Goal: Task Accomplishment & Management: Complete application form

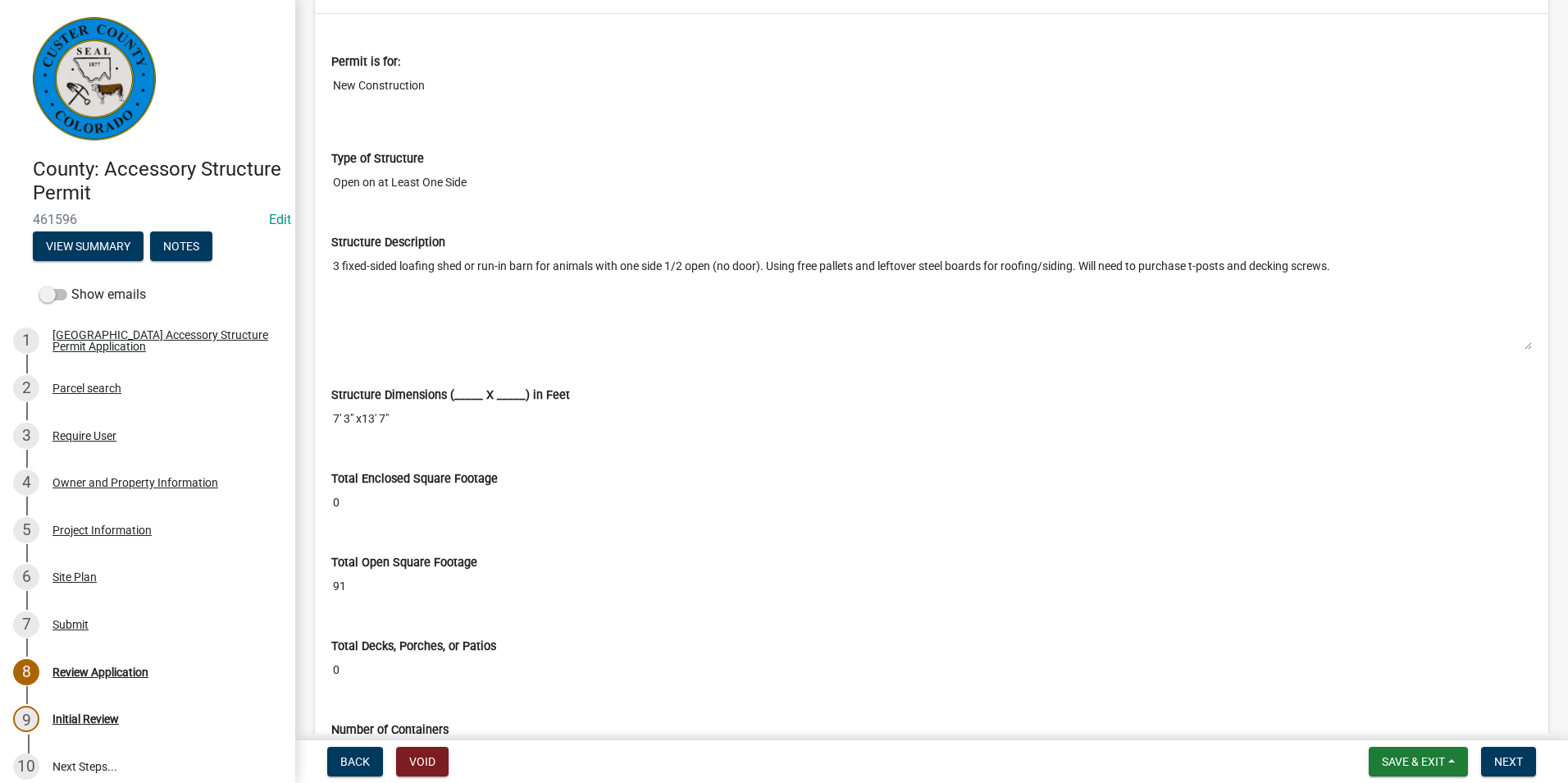
scroll to position [2625, 0]
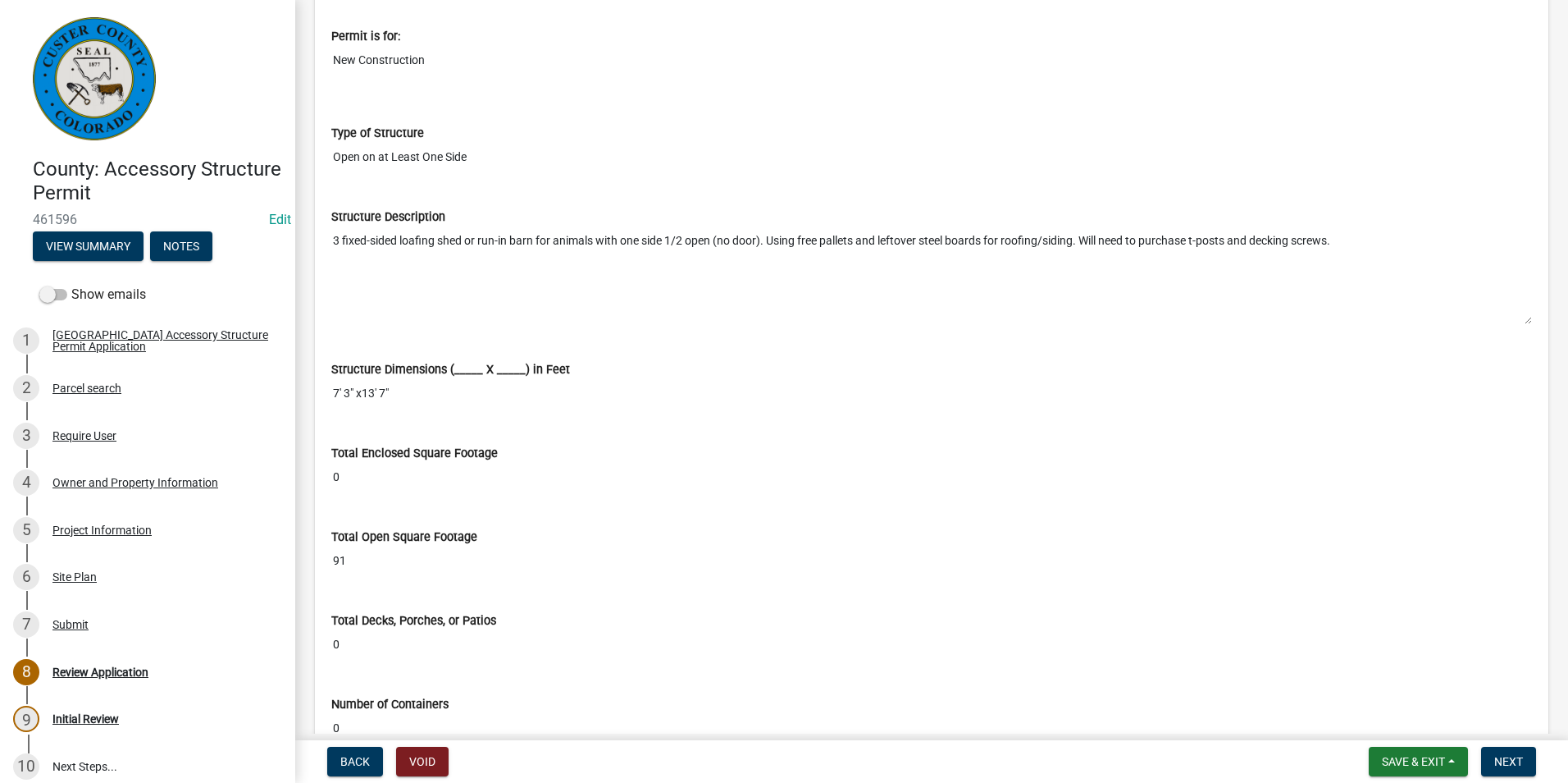
click at [861, 273] on textarea "3 fixed-sided loafing shed or run-in barn for animals with one side 1/2 open (n…" at bounding box center [931, 275] width 1201 height 99
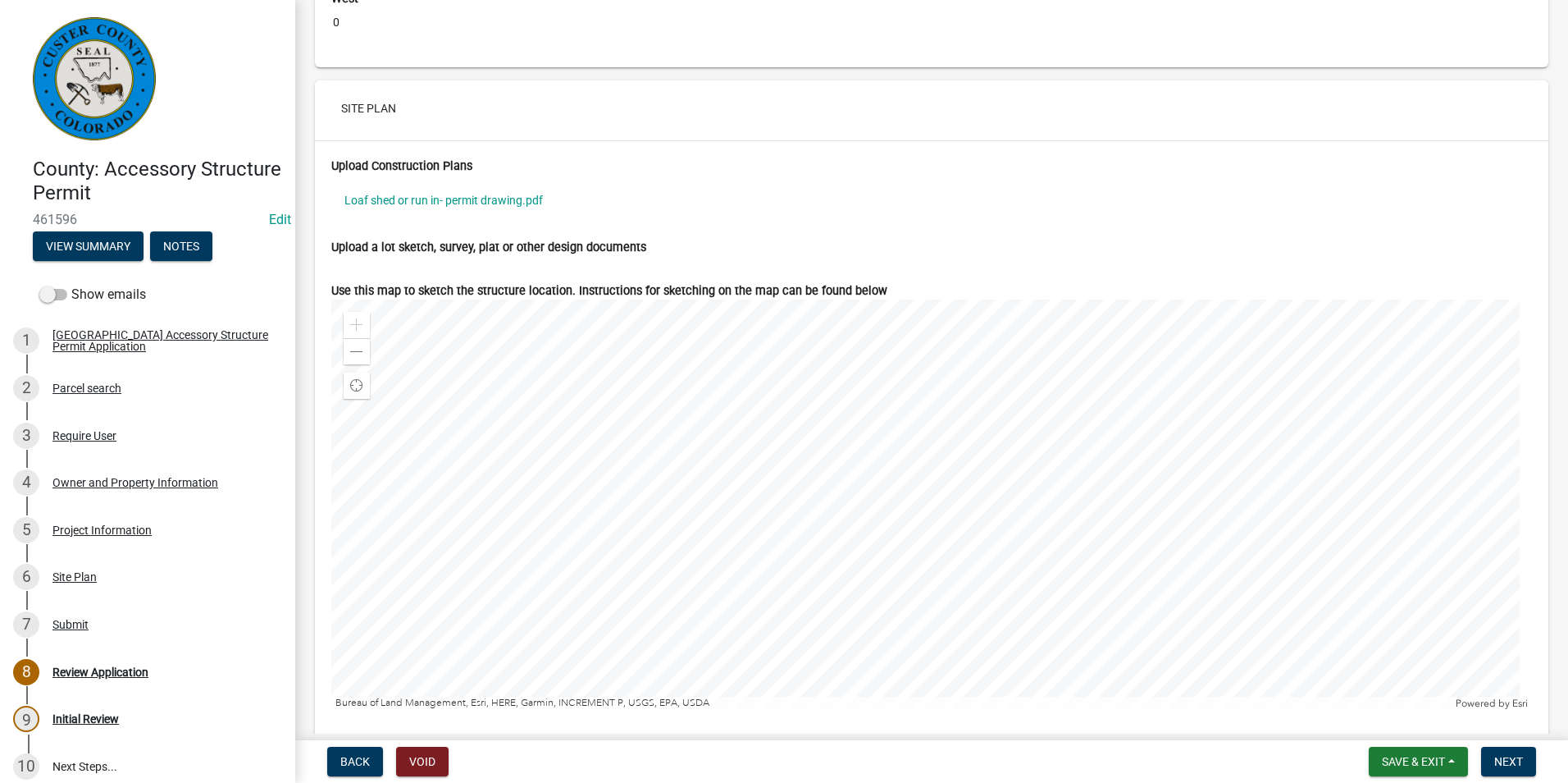
scroll to position [5004, 0]
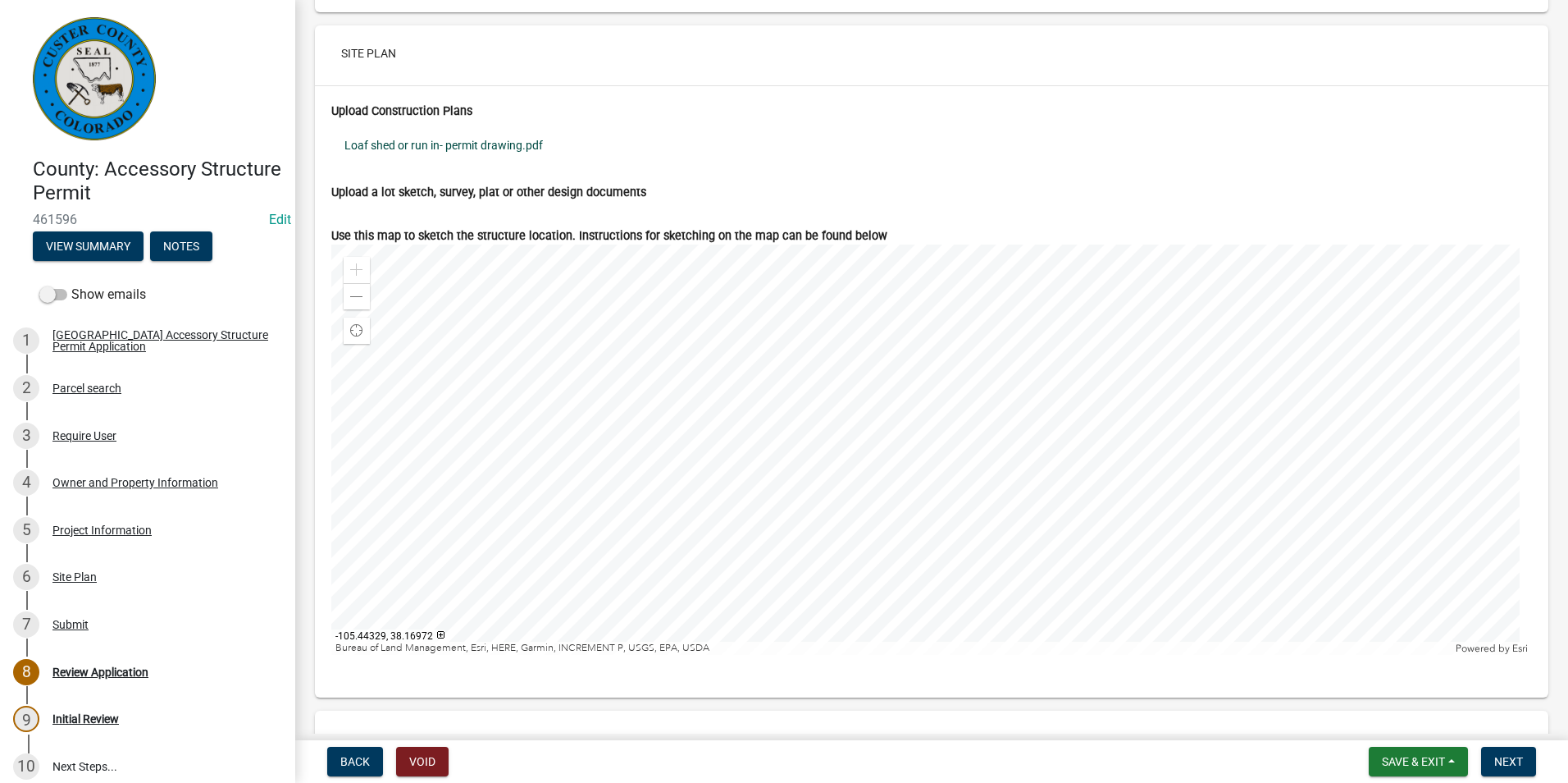
click at [428, 137] on link "Loaf shed or run in- permit drawing.pdf" at bounding box center [931, 145] width 1201 height 38
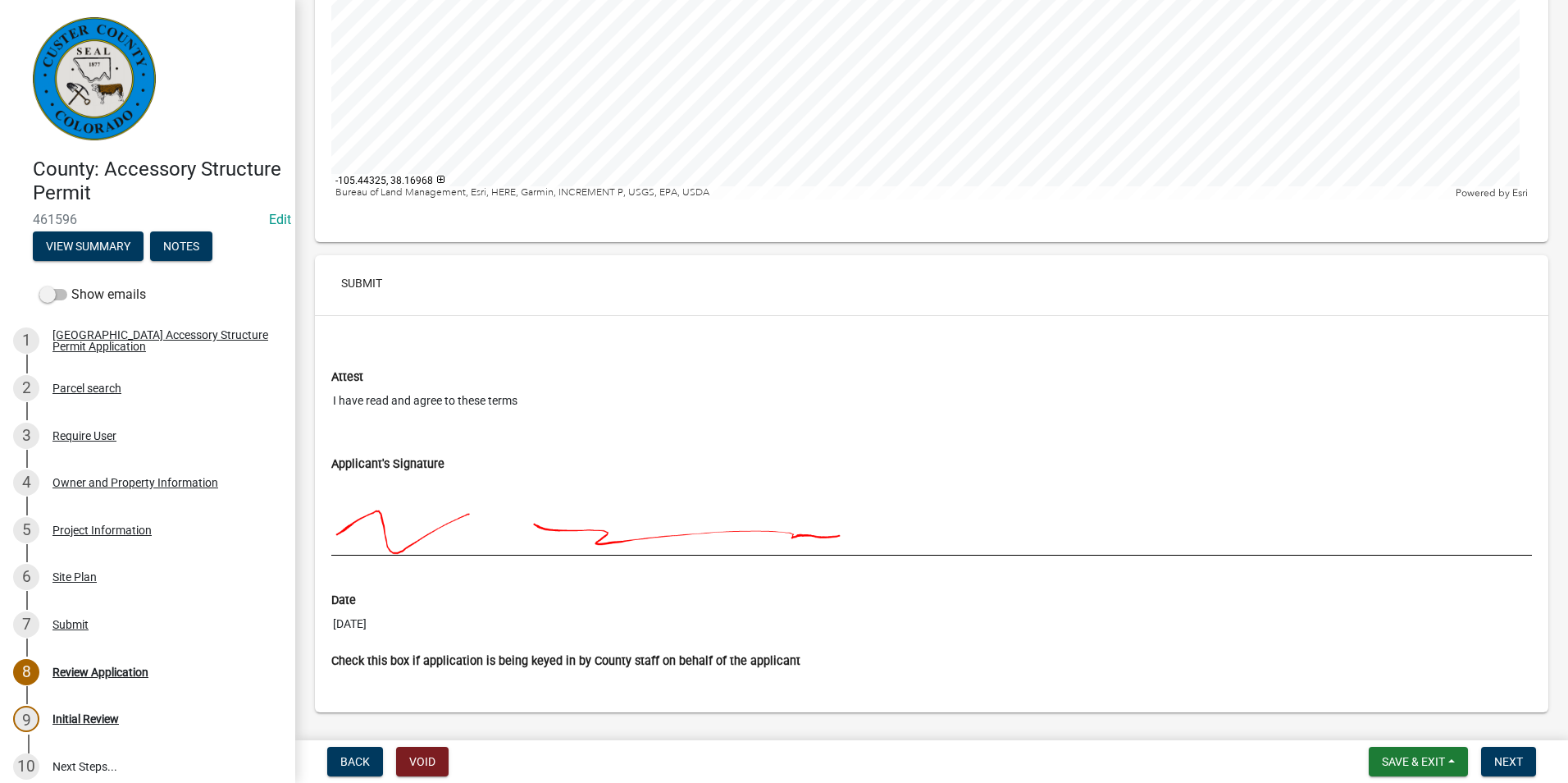
scroll to position [5501, 0]
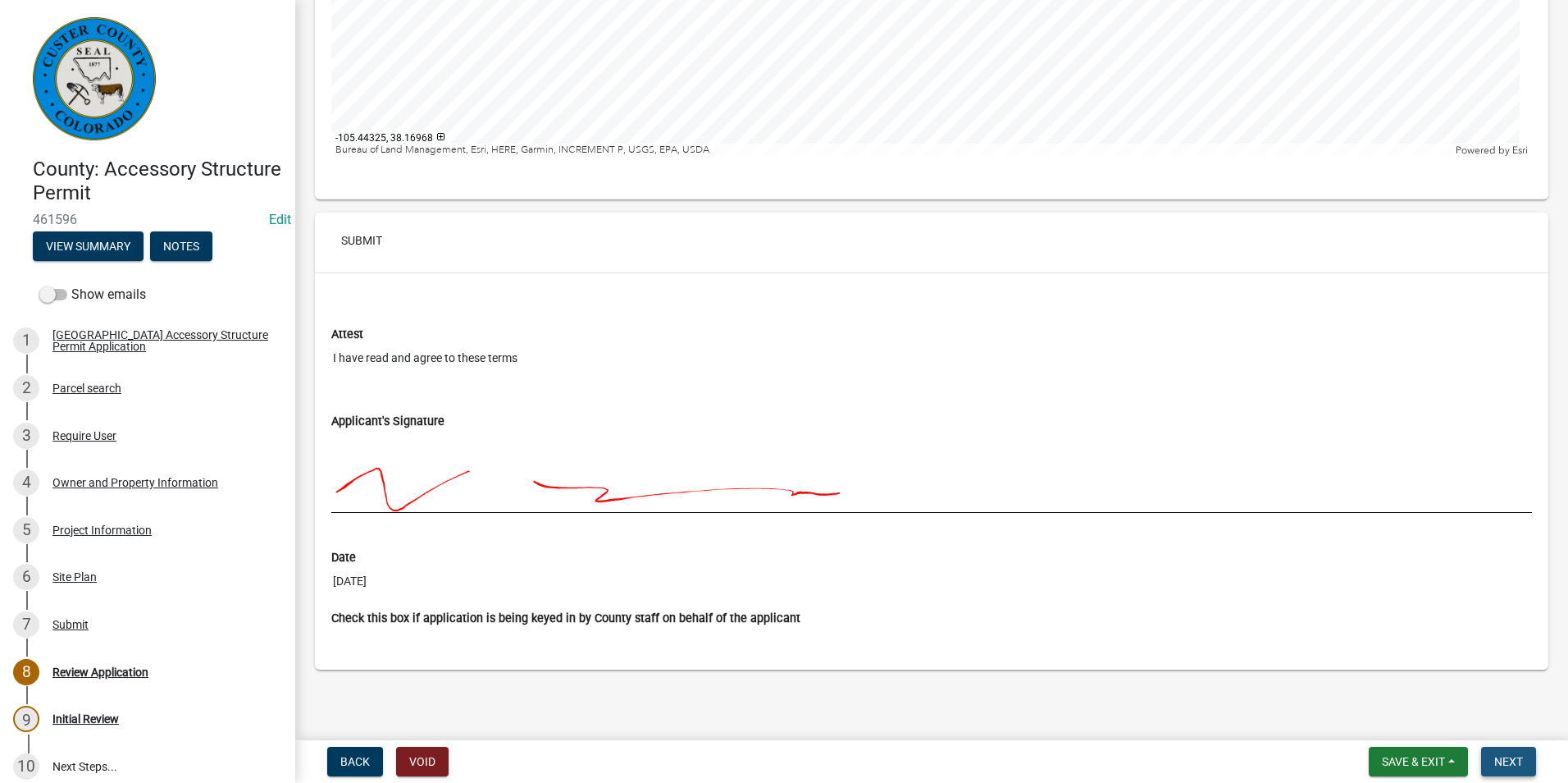
click at [1525, 764] on button "Next" at bounding box center [1509, 761] width 55 height 29
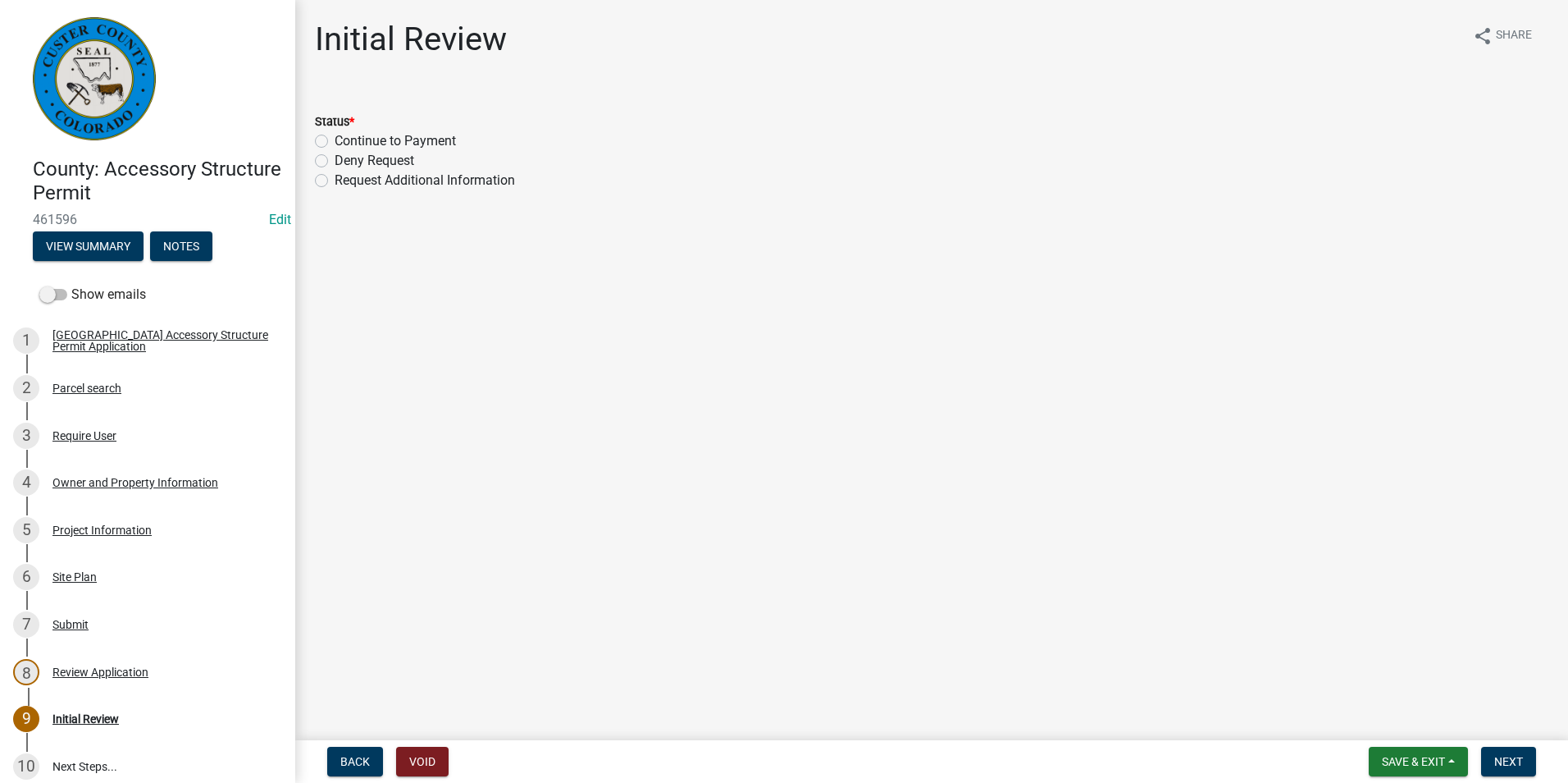
click at [335, 142] on label "Continue to Payment" at bounding box center [395, 141] width 121 height 19
click at [335, 142] on input "Continue to Payment" at bounding box center [340, 136] width 11 height 11
radio input "true"
click at [1525, 764] on button "Next" at bounding box center [1509, 761] width 55 height 29
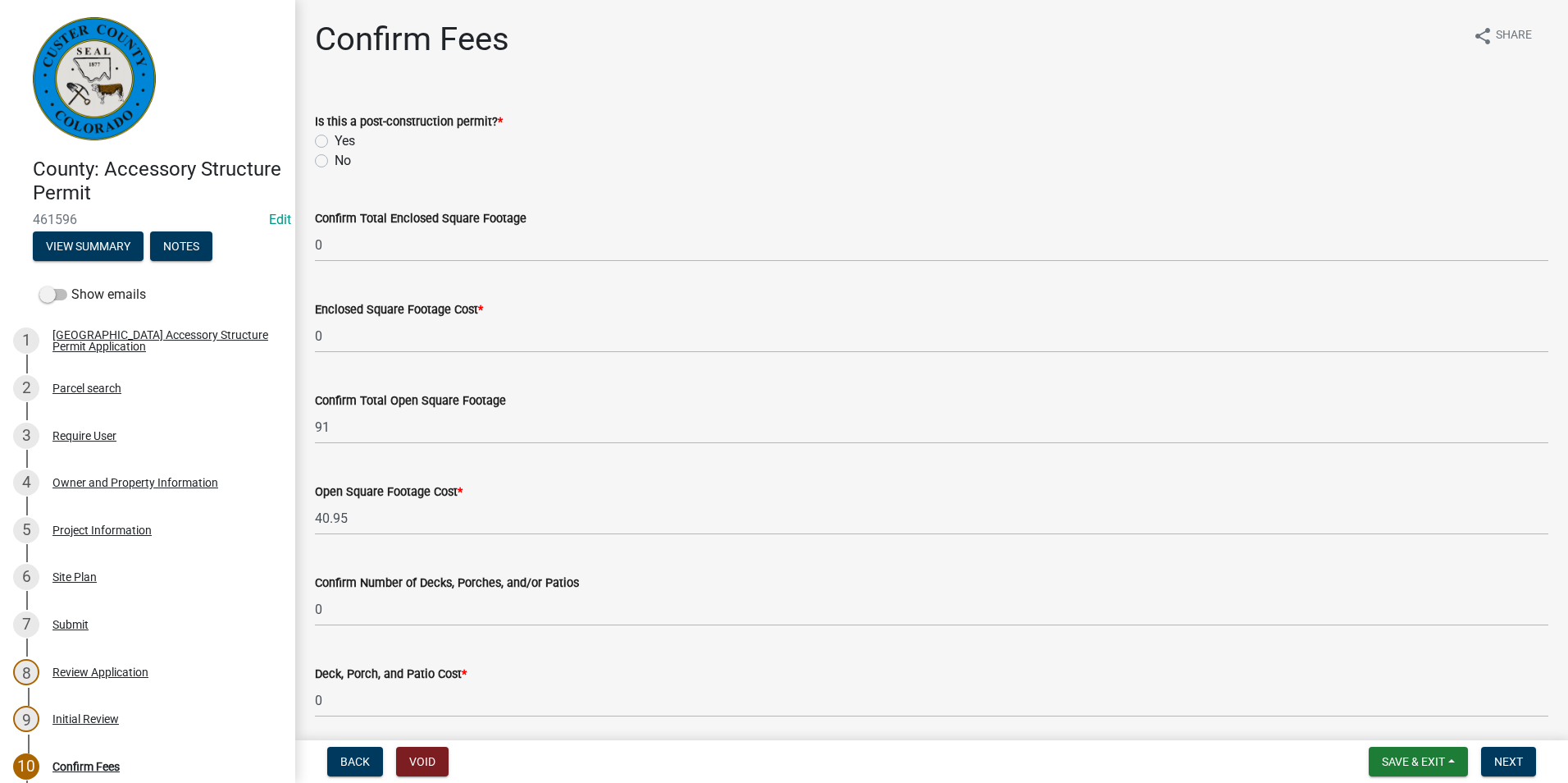
click at [335, 161] on label "No" at bounding box center [343, 160] width 17 height 19
click at [335, 161] on input "No" at bounding box center [340, 156] width 11 height 11
radio input "true"
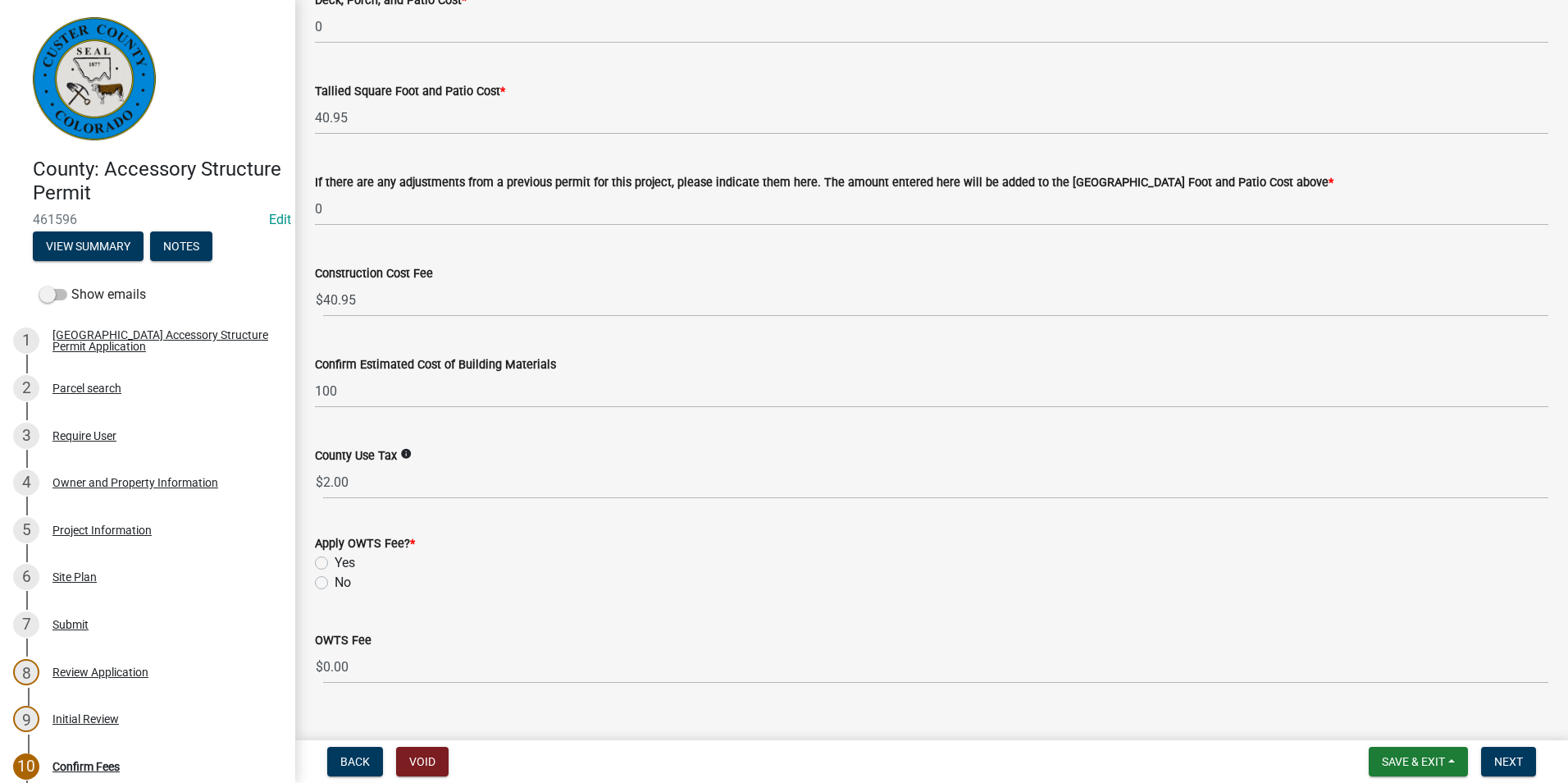
scroll to position [702, 0]
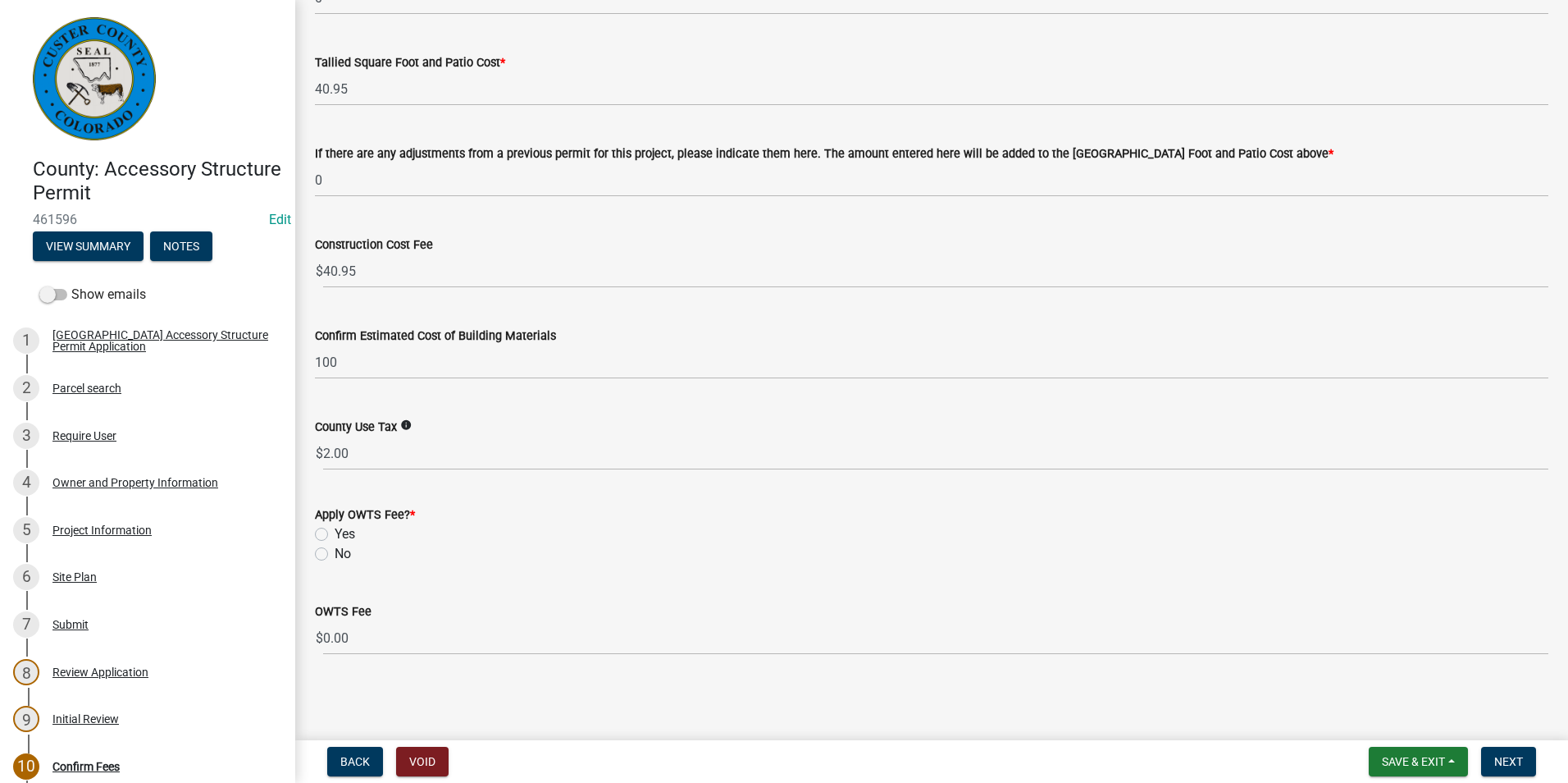
click at [335, 554] on label "No" at bounding box center [343, 554] width 17 height 19
click at [335, 554] on input "No" at bounding box center [340, 549] width 11 height 11
radio input "true"
click at [1510, 762] on span "Next" at bounding box center [1508, 761] width 28 height 13
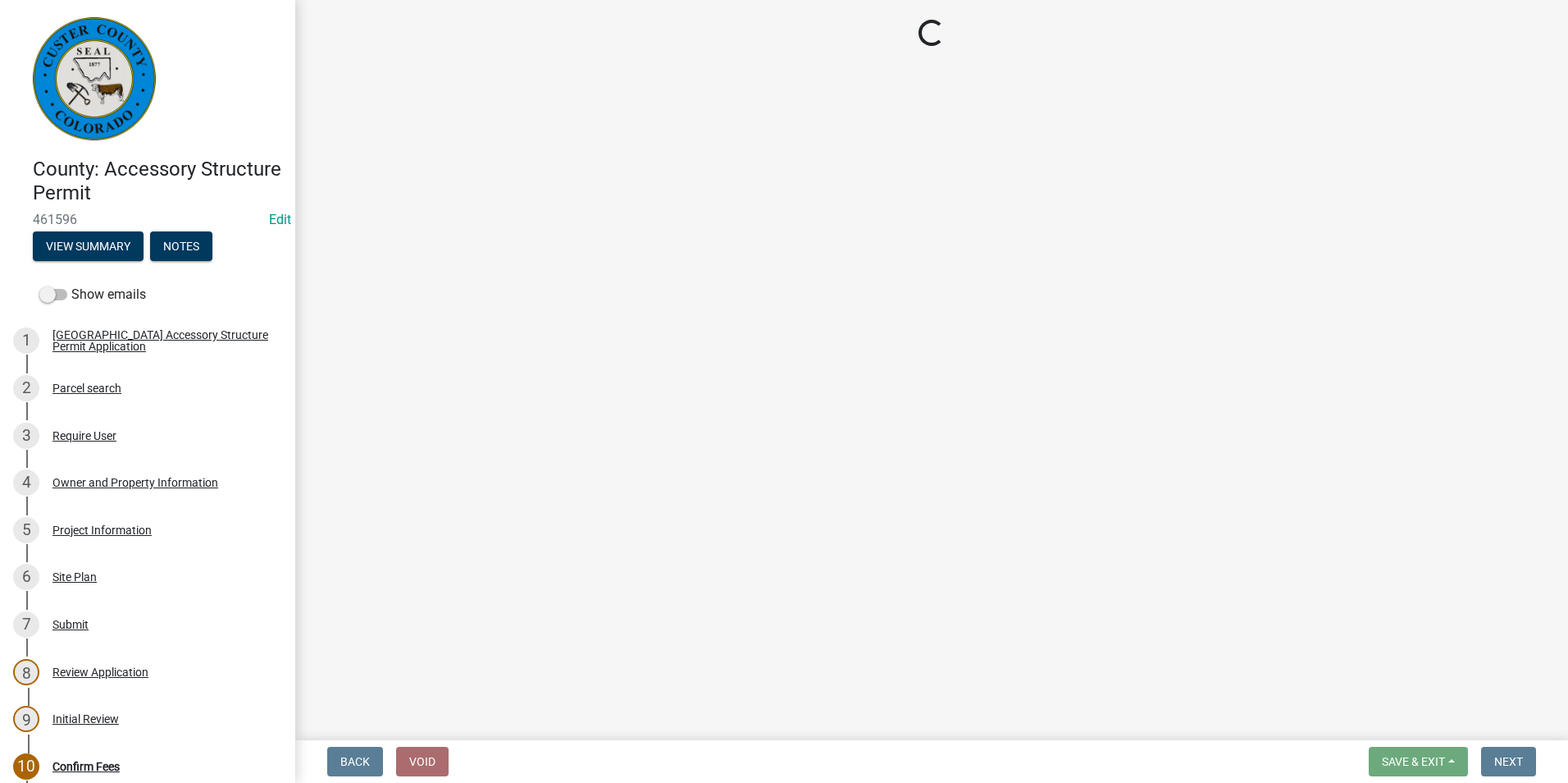
select select "3: 3"
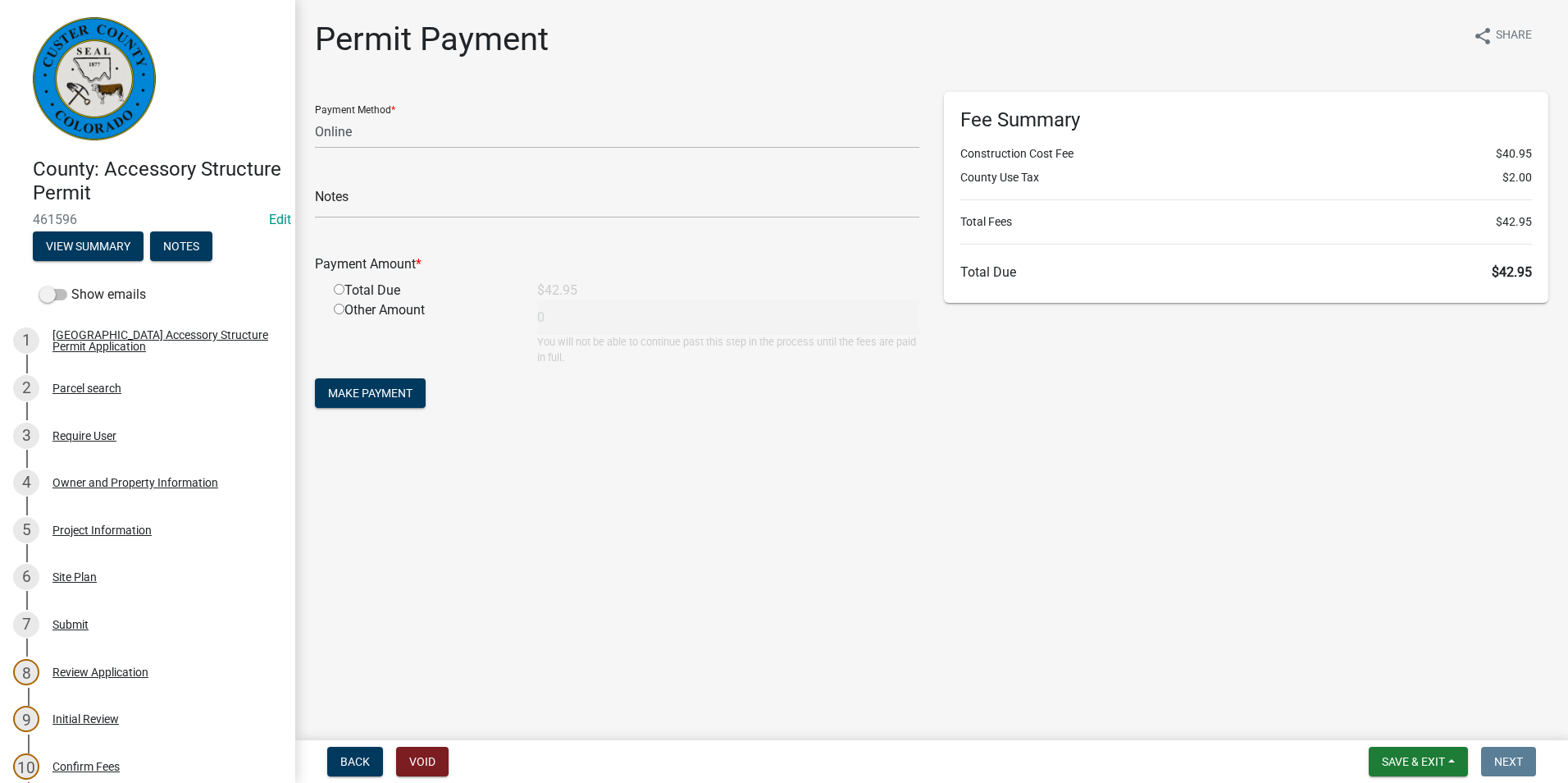
click at [1205, 687] on main "Permit Payment share Share Payment Method * Credit Card POS Check Cash Online N…" at bounding box center [931, 367] width 1272 height 733
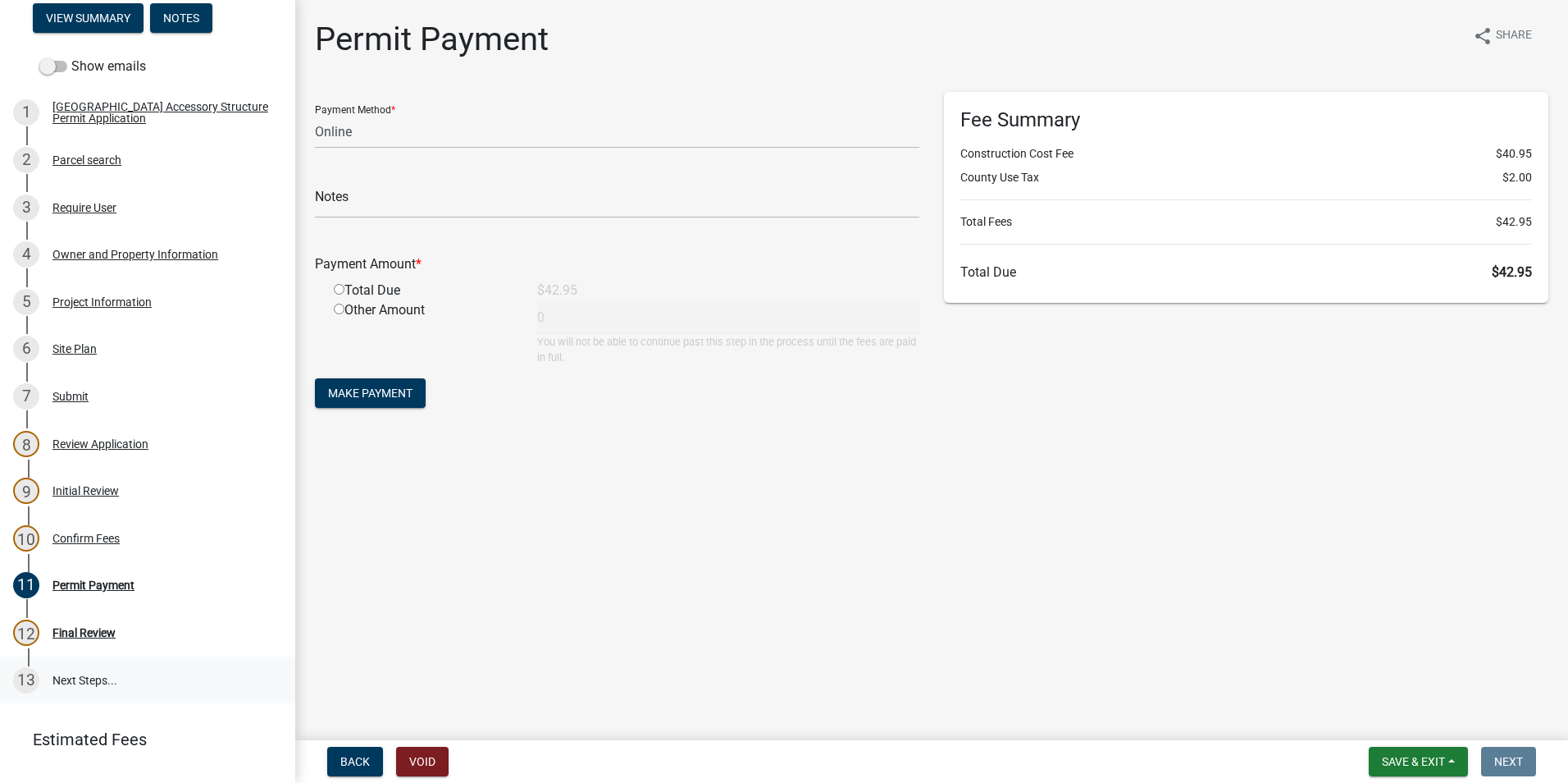
scroll to position [246, 0]
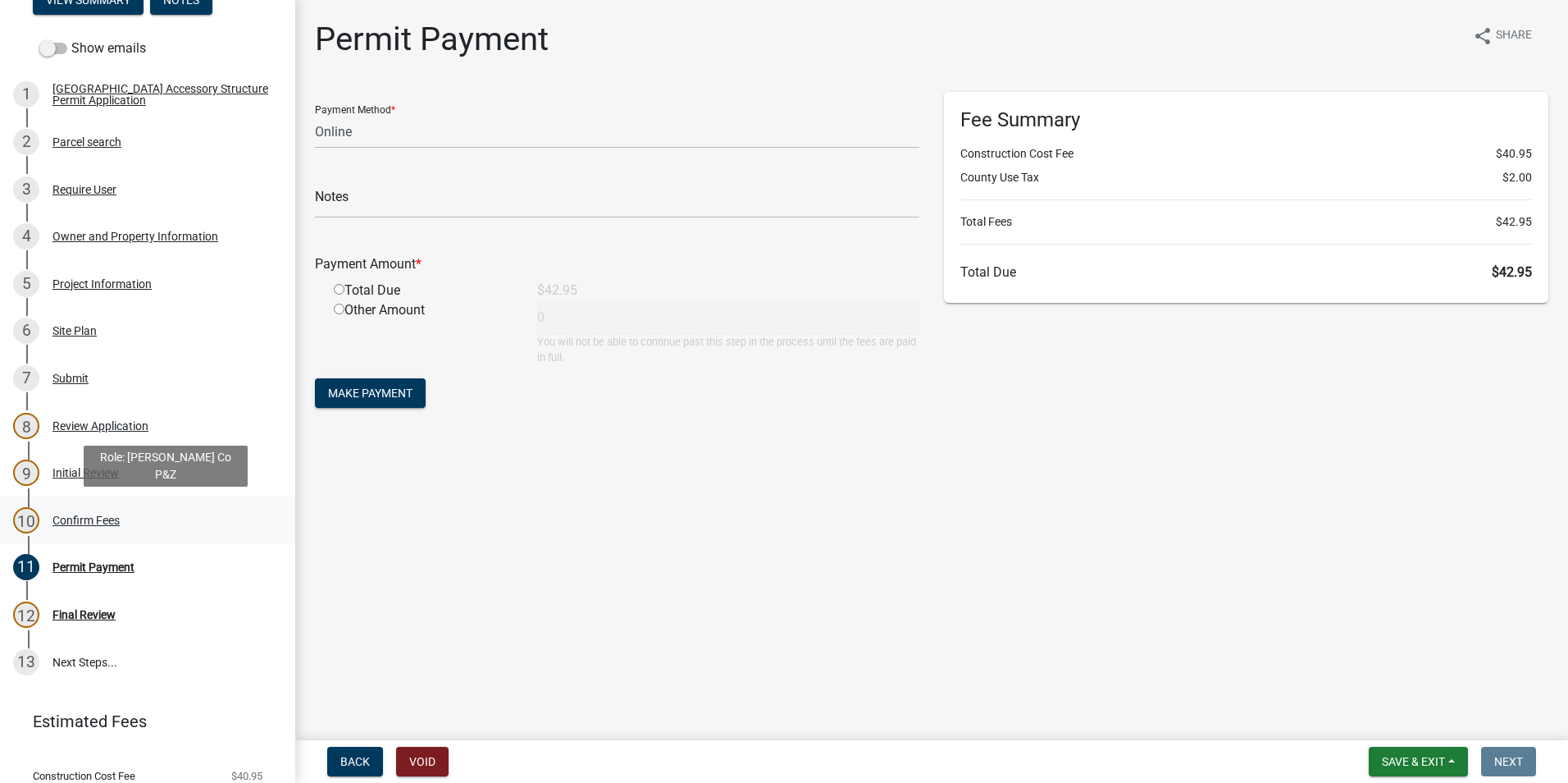
click at [93, 520] on div "Confirm Fees" at bounding box center [86, 520] width 67 height 12
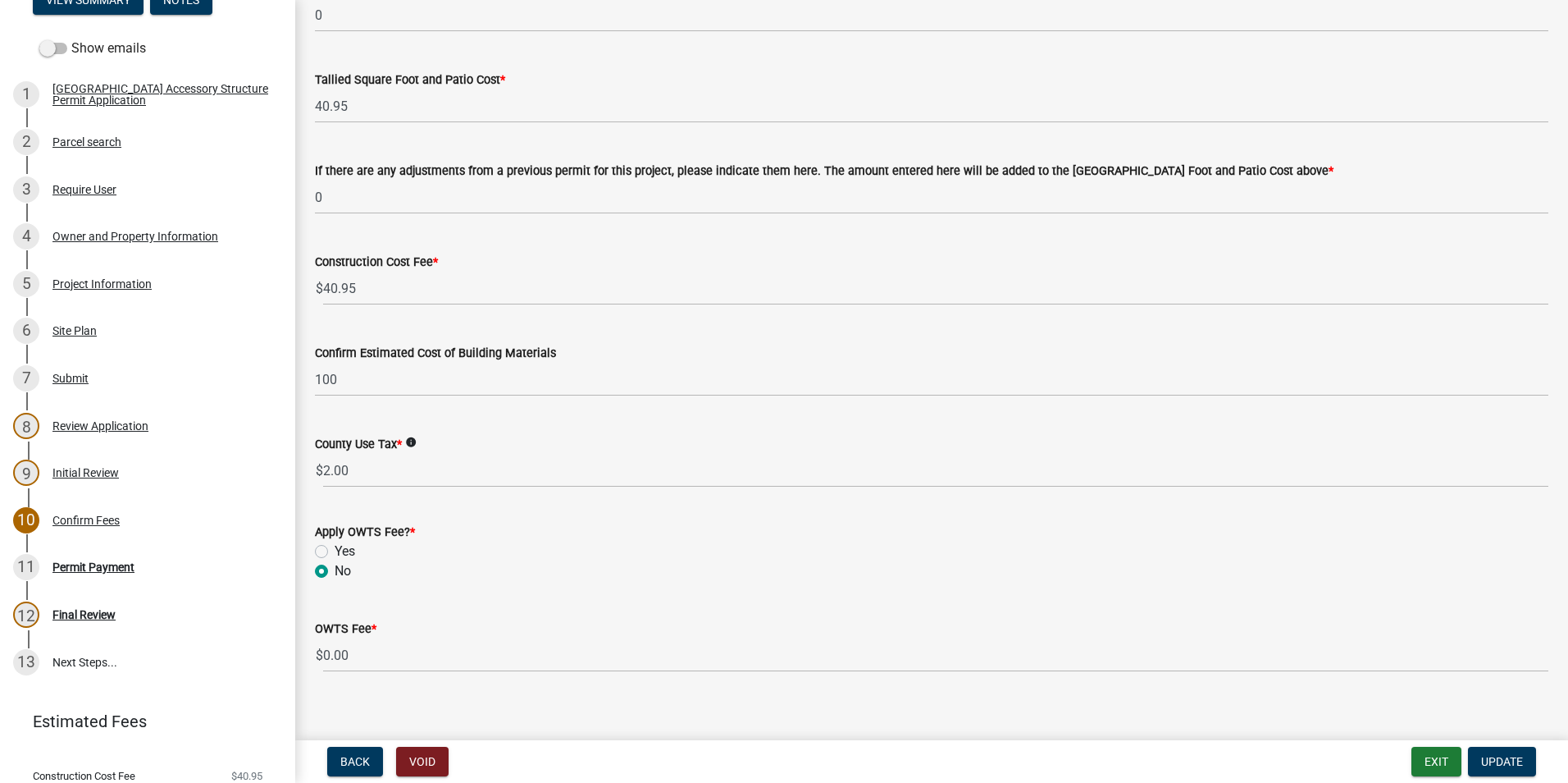
scroll to position [702, 0]
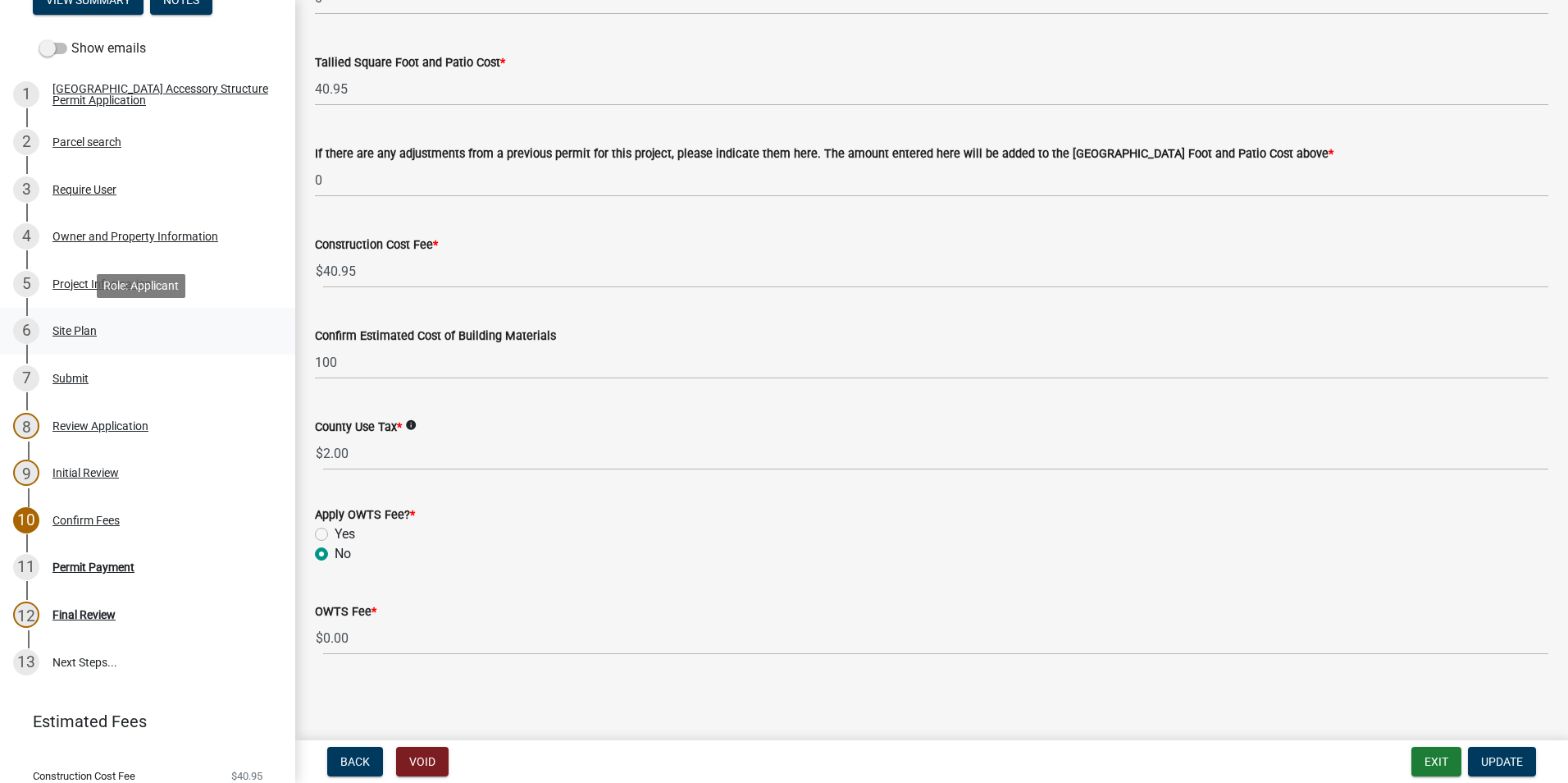
click at [73, 333] on div "Site Plan" at bounding box center [74, 330] width 44 height 12
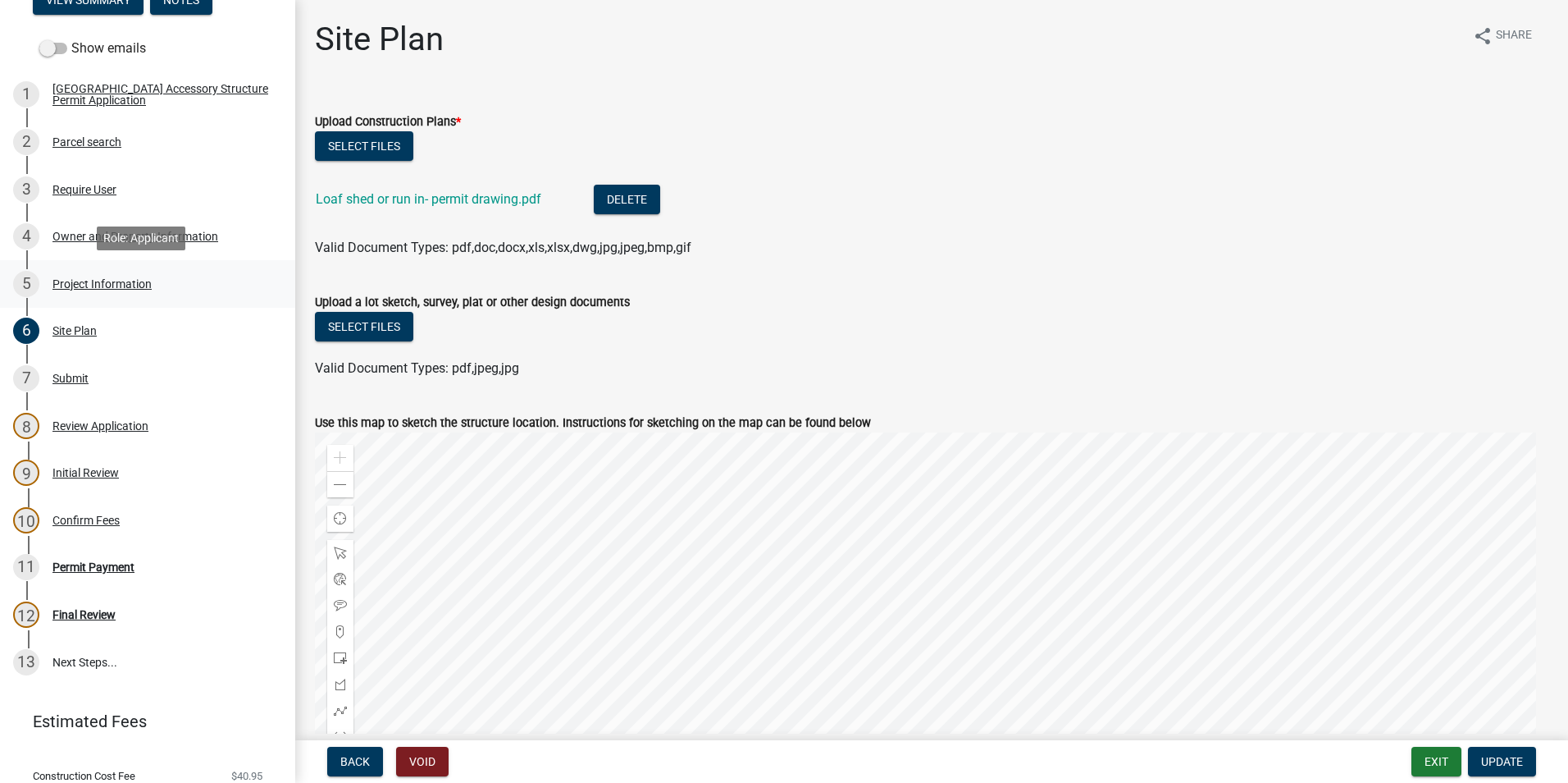
click at [73, 284] on div "Project Information" at bounding box center [102, 283] width 99 height 12
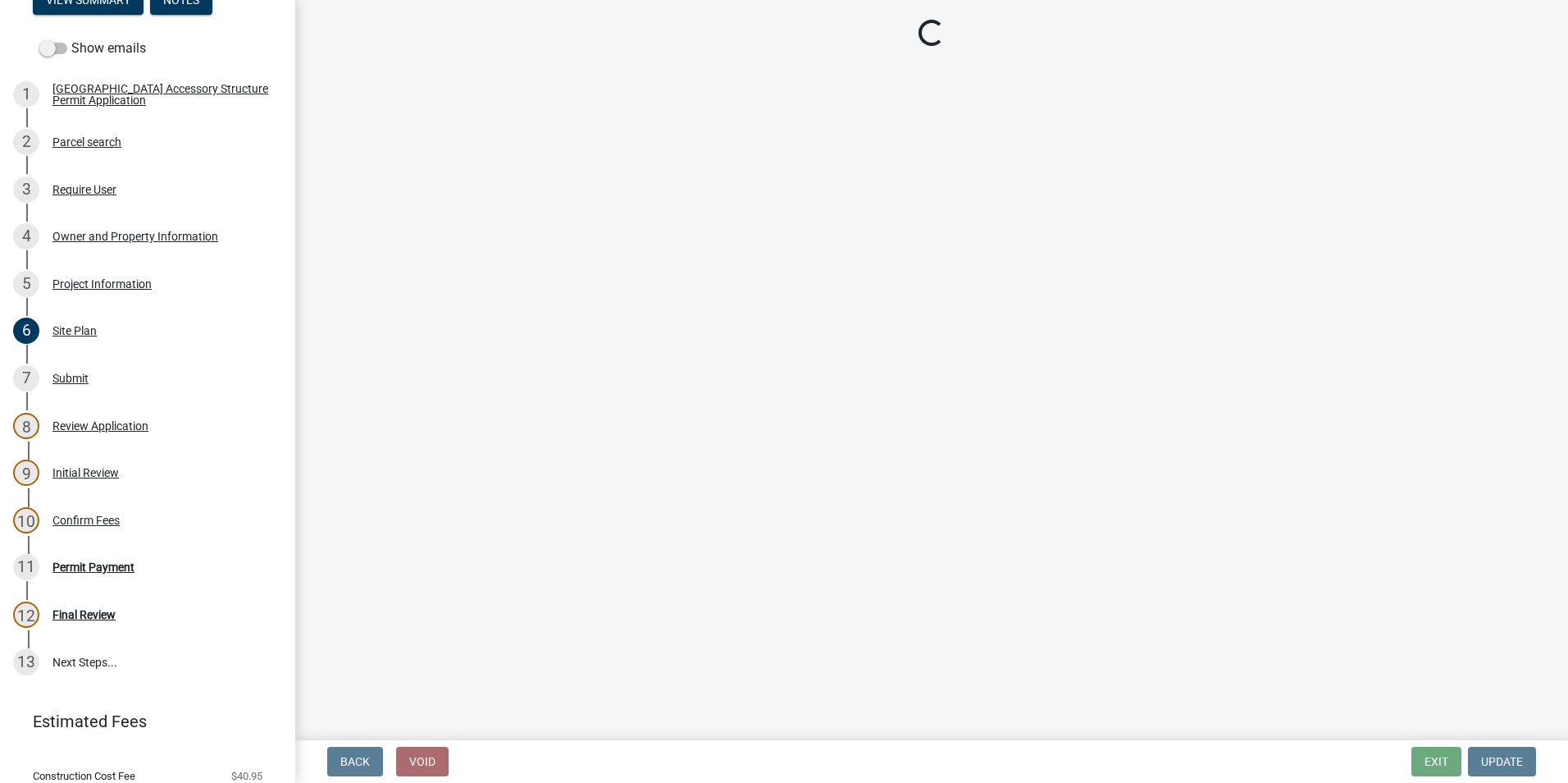
select select "CO"
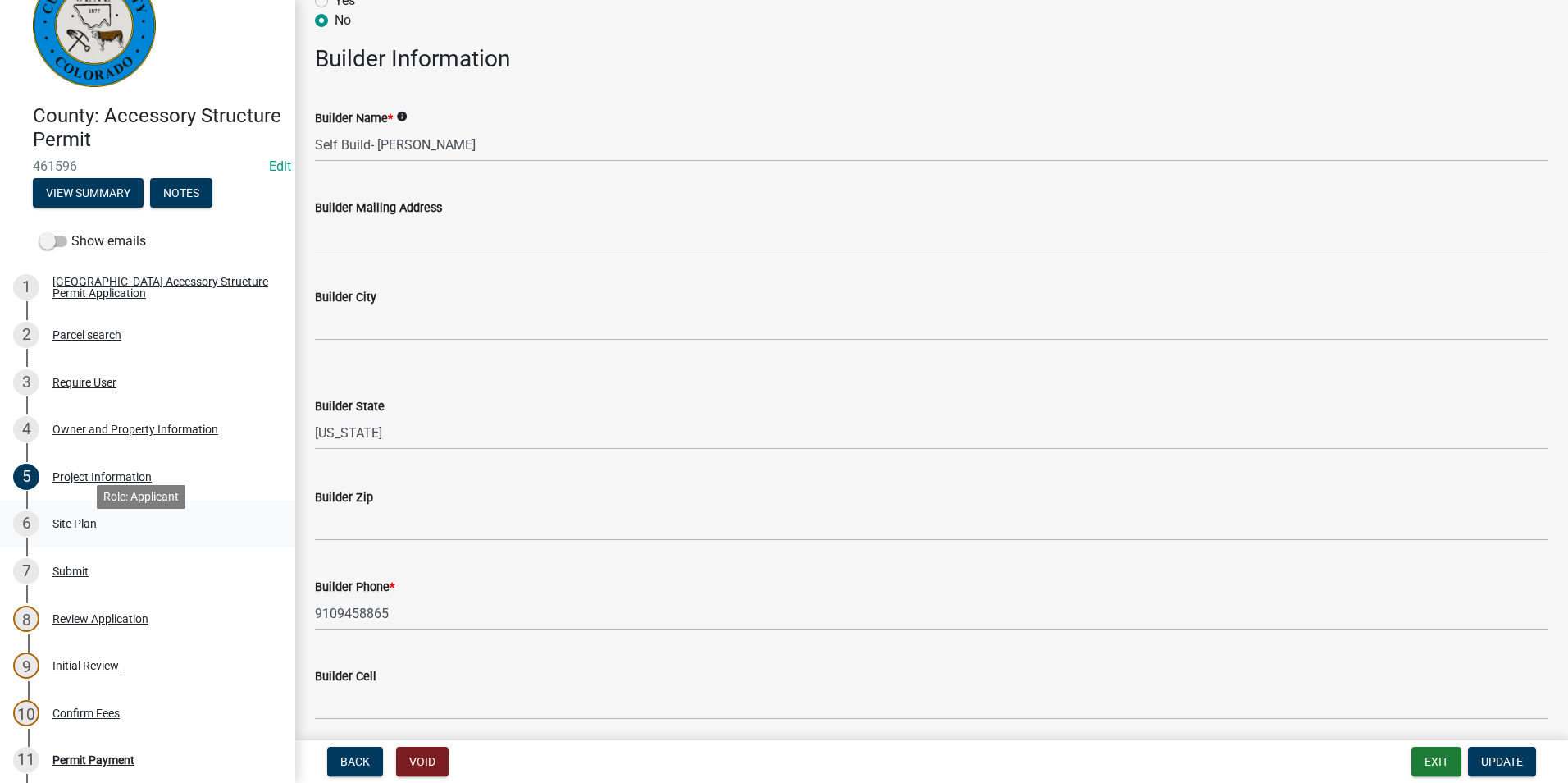
scroll to position [82, 0]
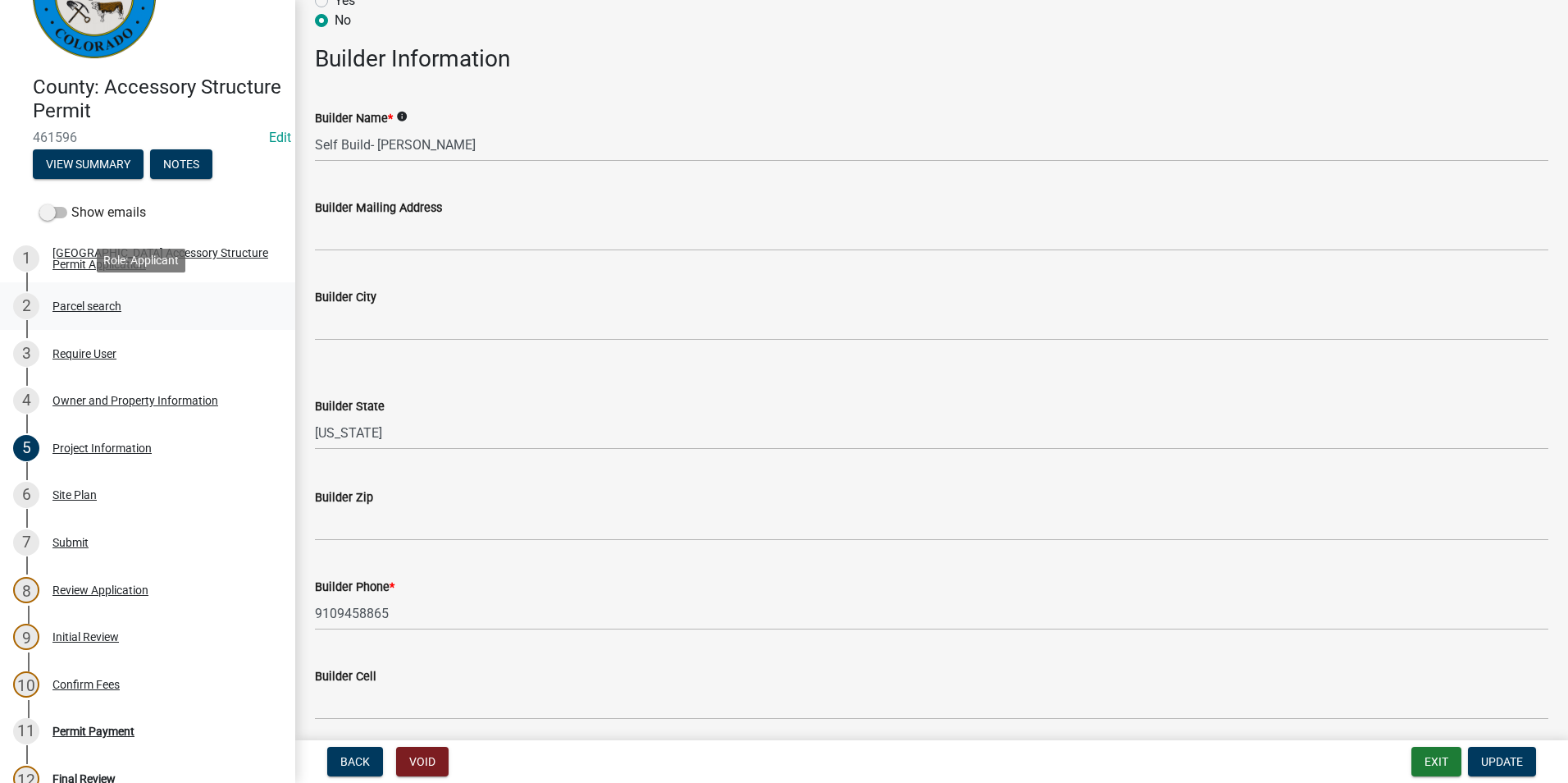
click at [80, 305] on div "Parcel search" at bounding box center [87, 306] width 69 height 12
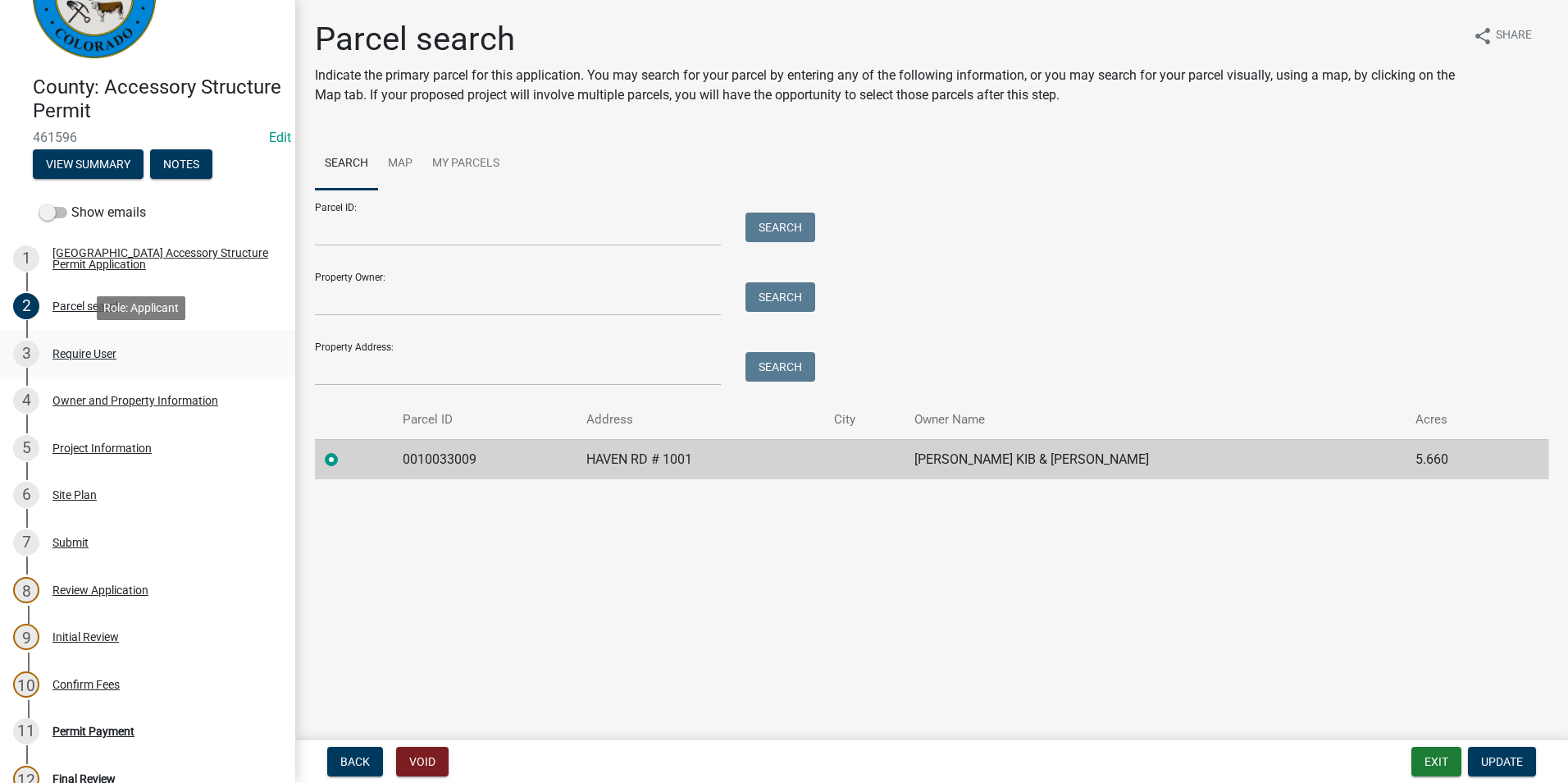
click at [88, 353] on div "Require User" at bounding box center [84, 353] width 64 height 12
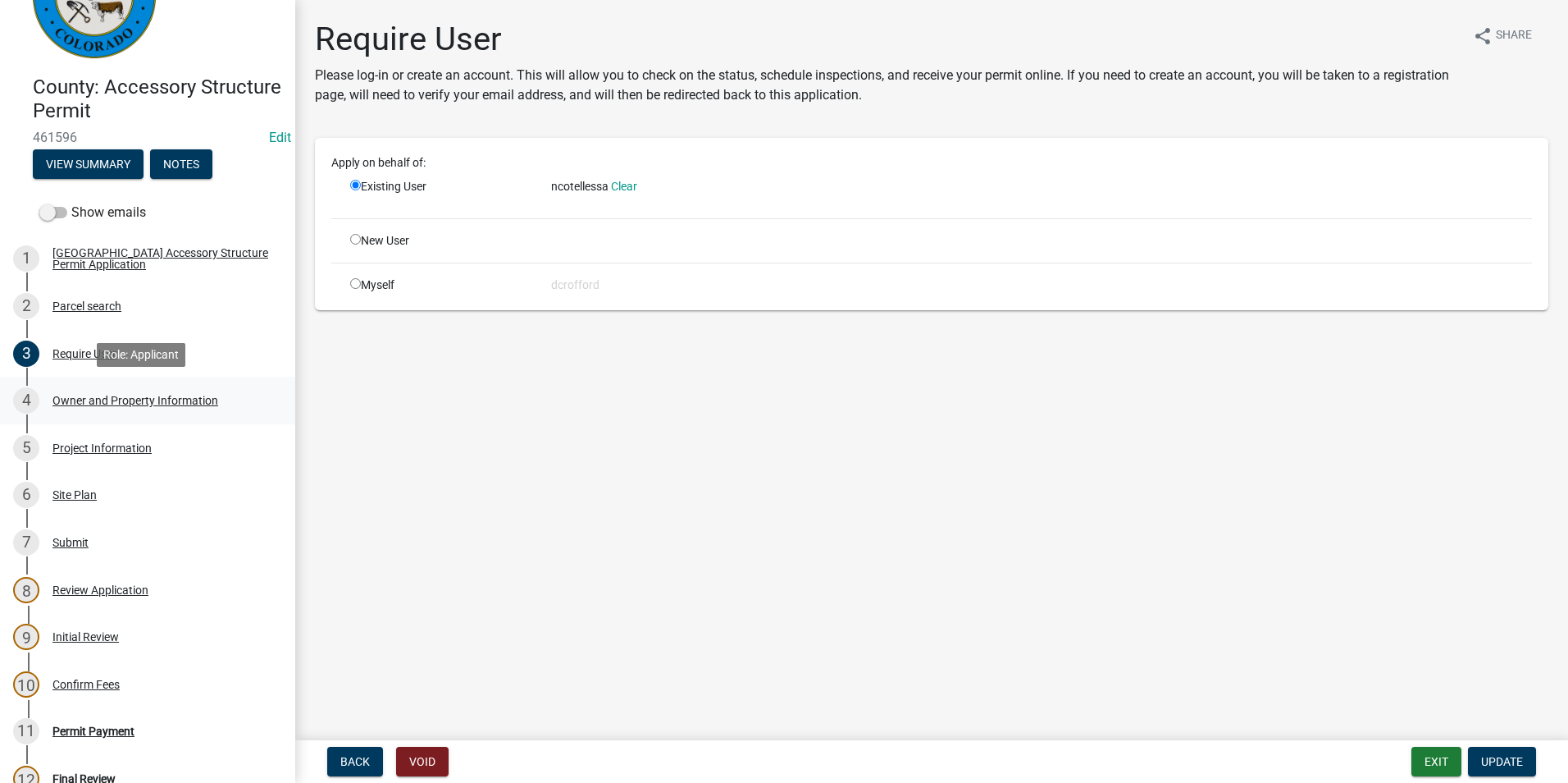
click at [98, 399] on div "Owner and Property Information" at bounding box center [135, 399] width 166 height 12
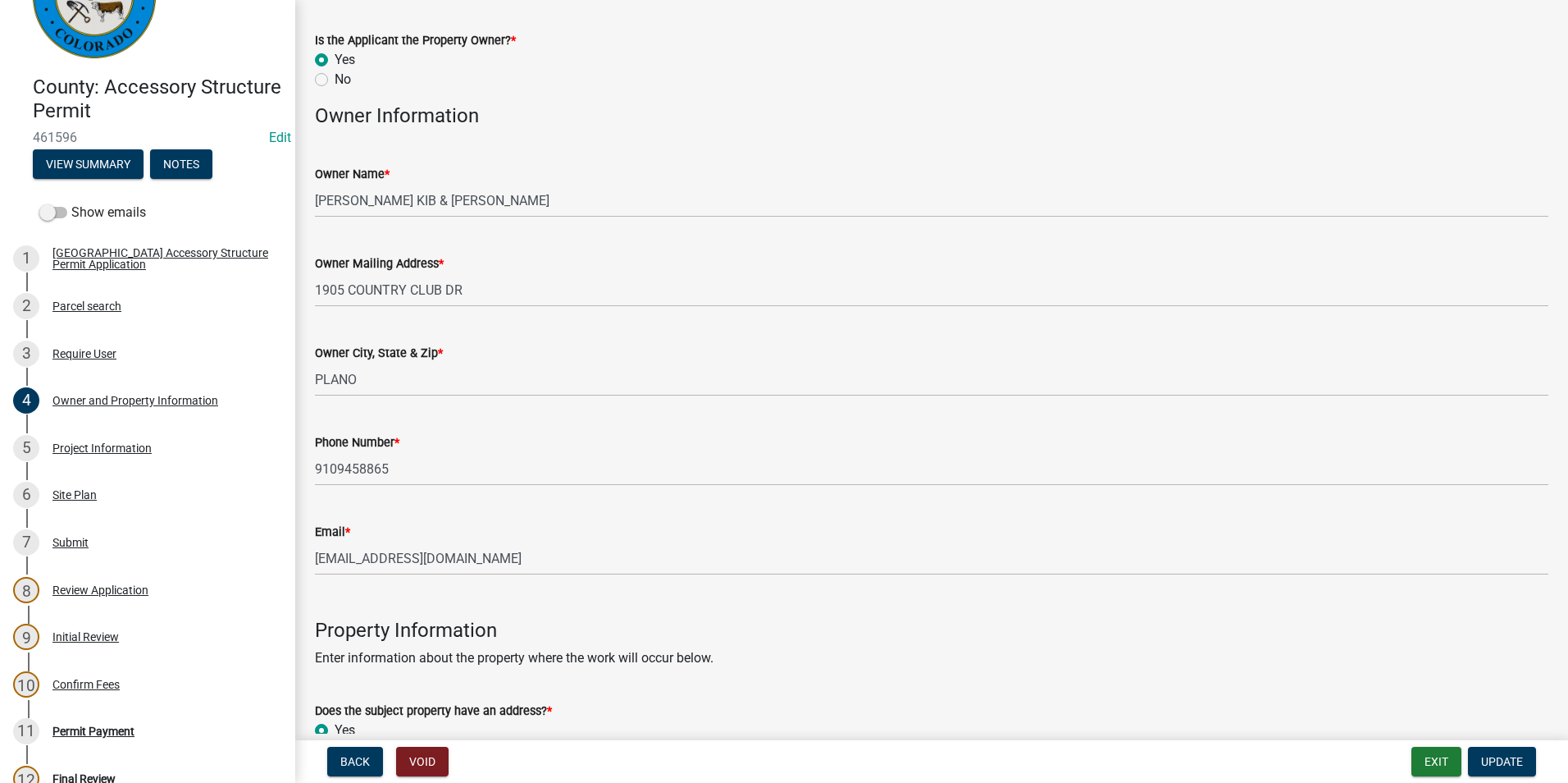
scroll to position [82, 0]
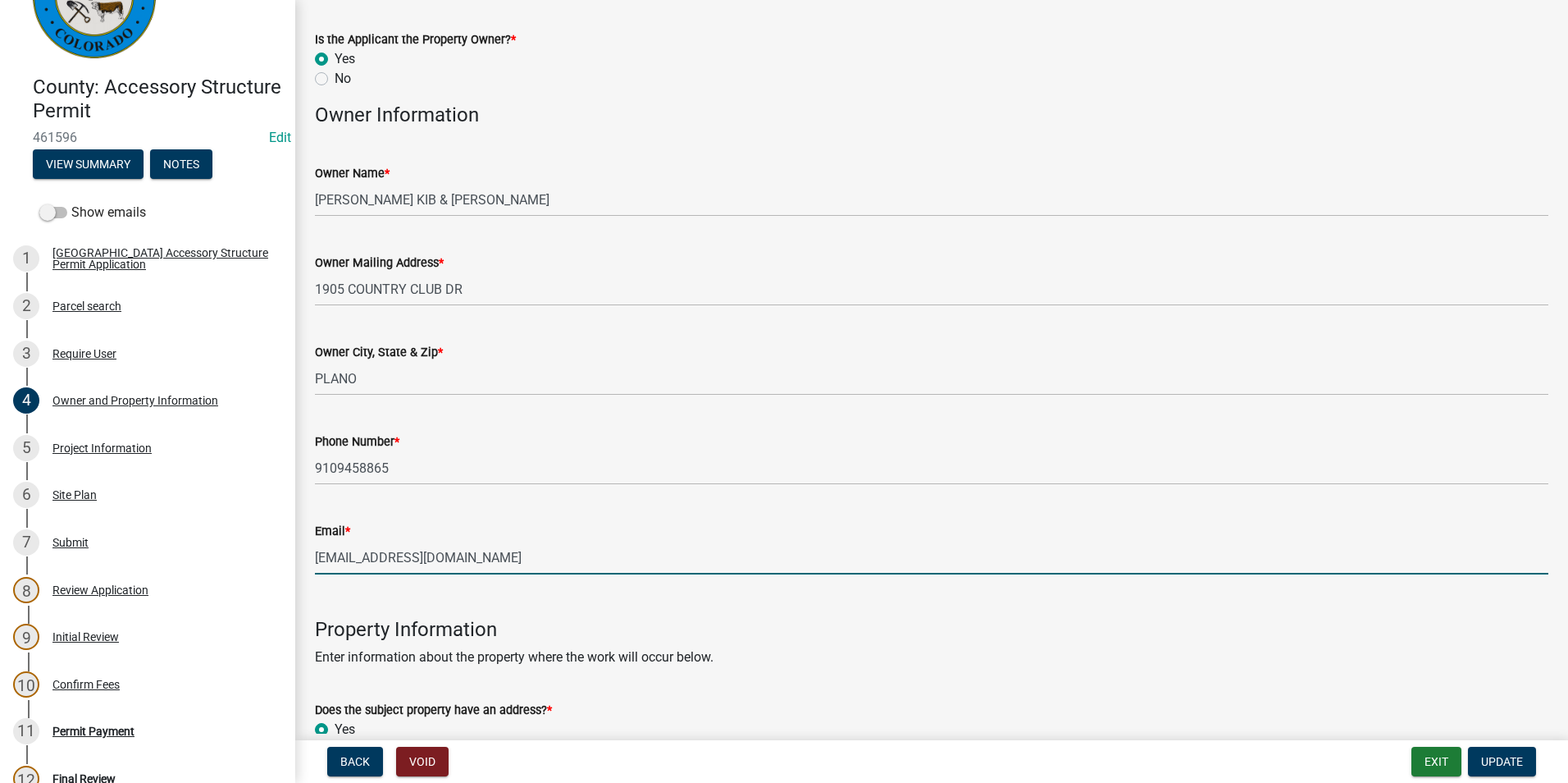
drag, startPoint x: 475, startPoint y: 559, endPoint x: 319, endPoint y: 563, distance: 156.1
click at [319, 563] on input "[EMAIL_ADDRESS][DOMAIN_NAME]" at bounding box center [931, 557] width 1233 height 34
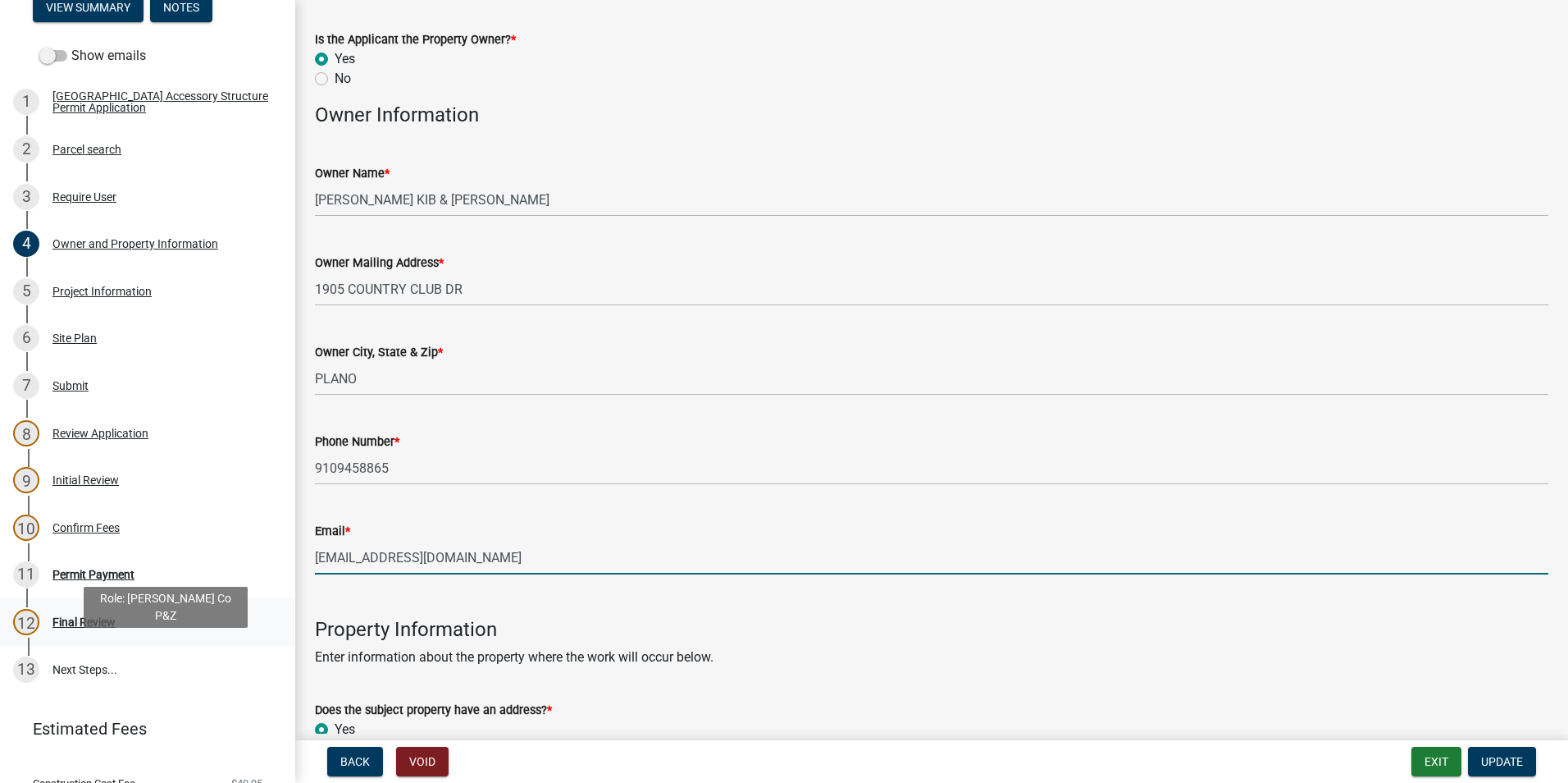
scroll to position [246, 0]
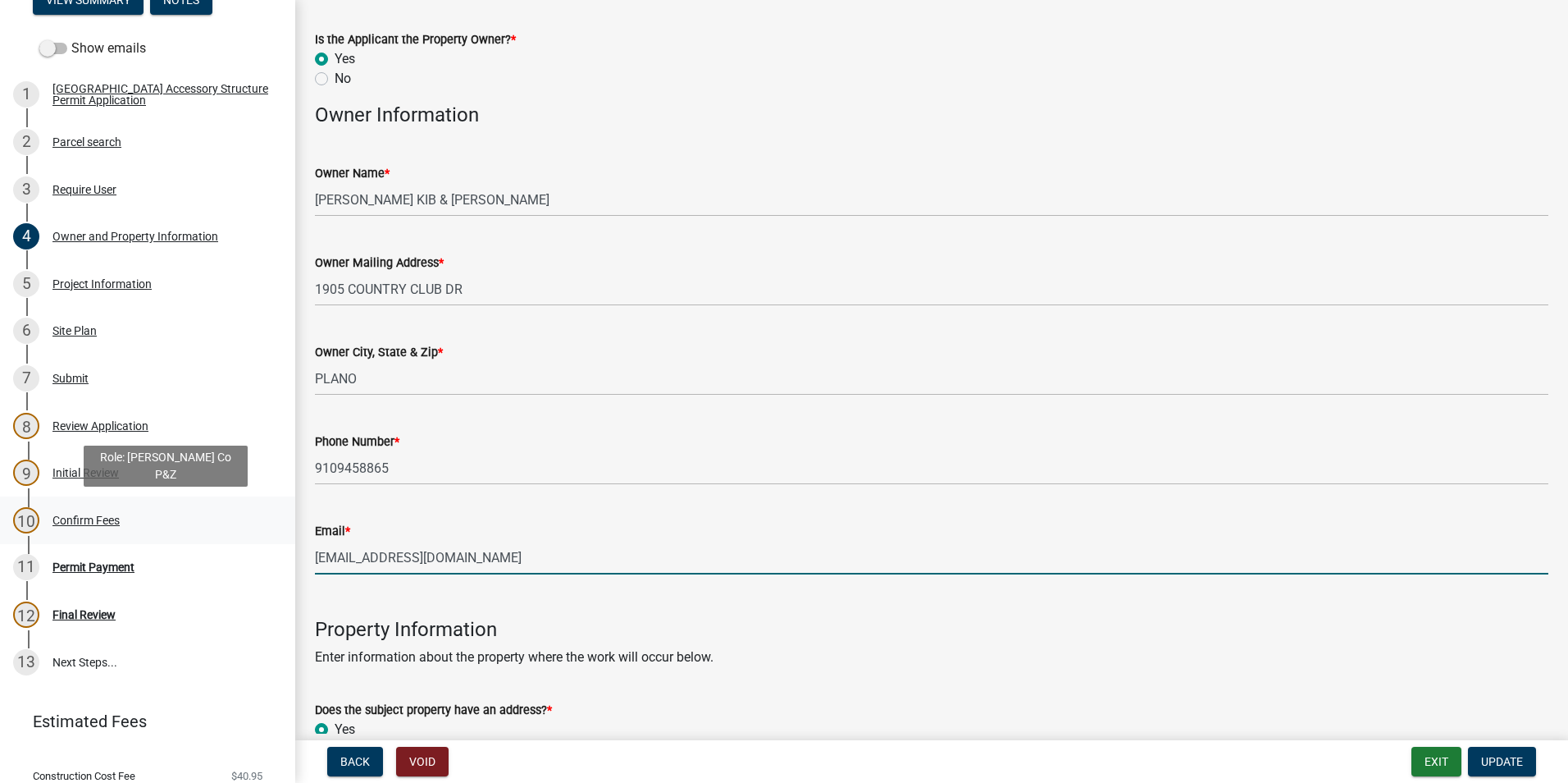
click at [78, 528] on div "10 Confirm Fees" at bounding box center [141, 520] width 256 height 27
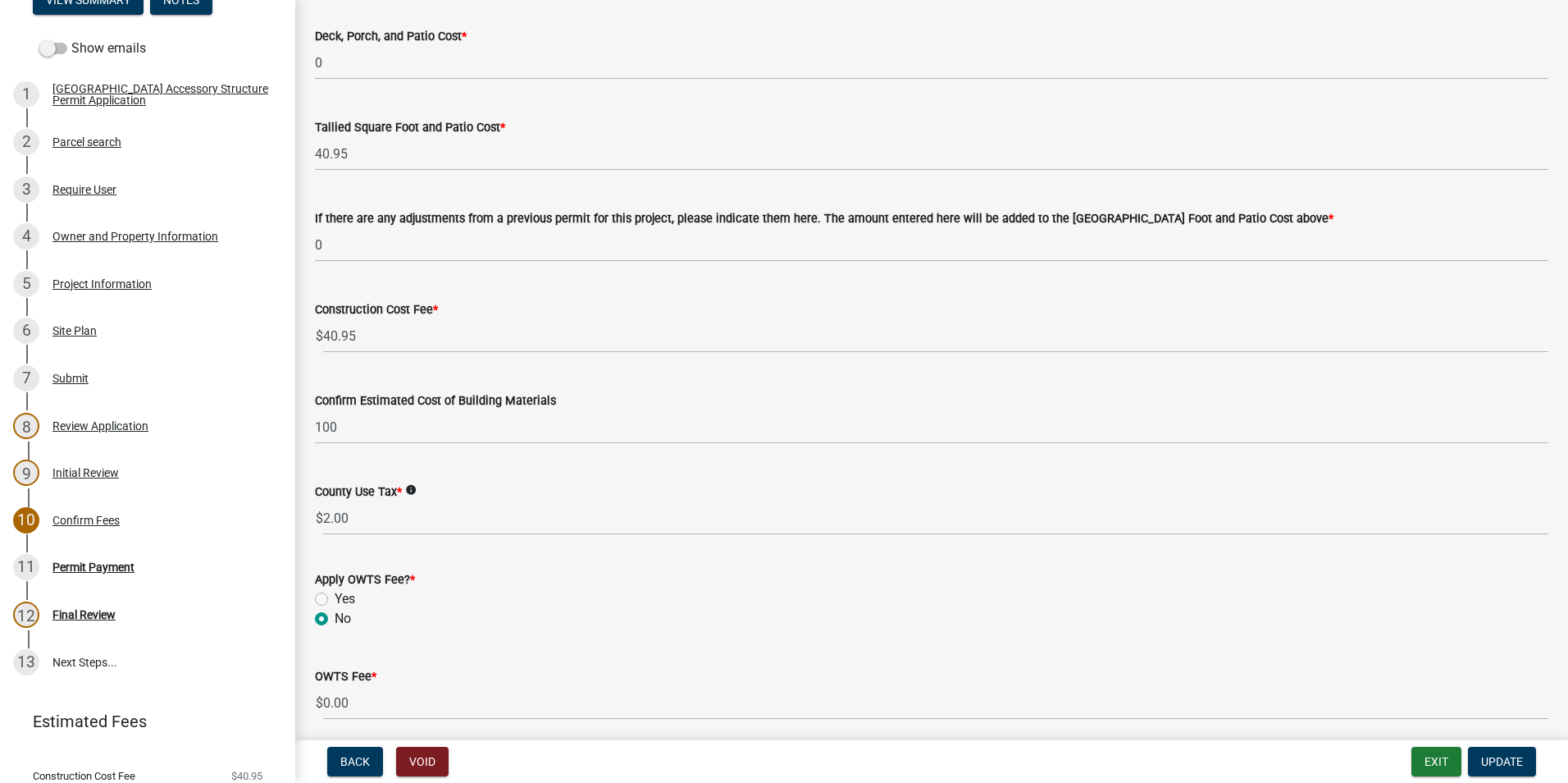
scroll to position [702, 0]
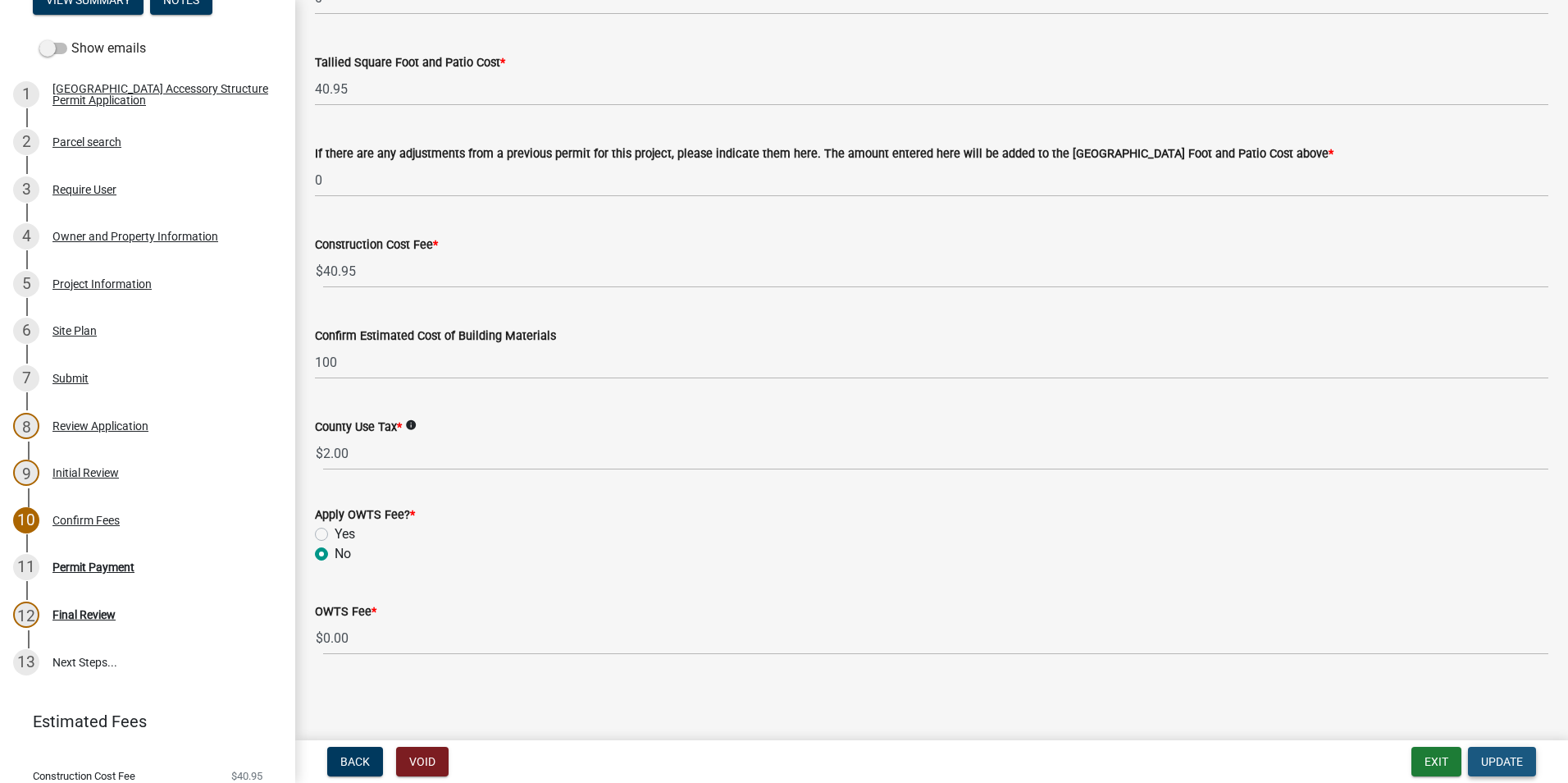
click at [1507, 765] on span "Update" at bounding box center [1502, 761] width 42 height 13
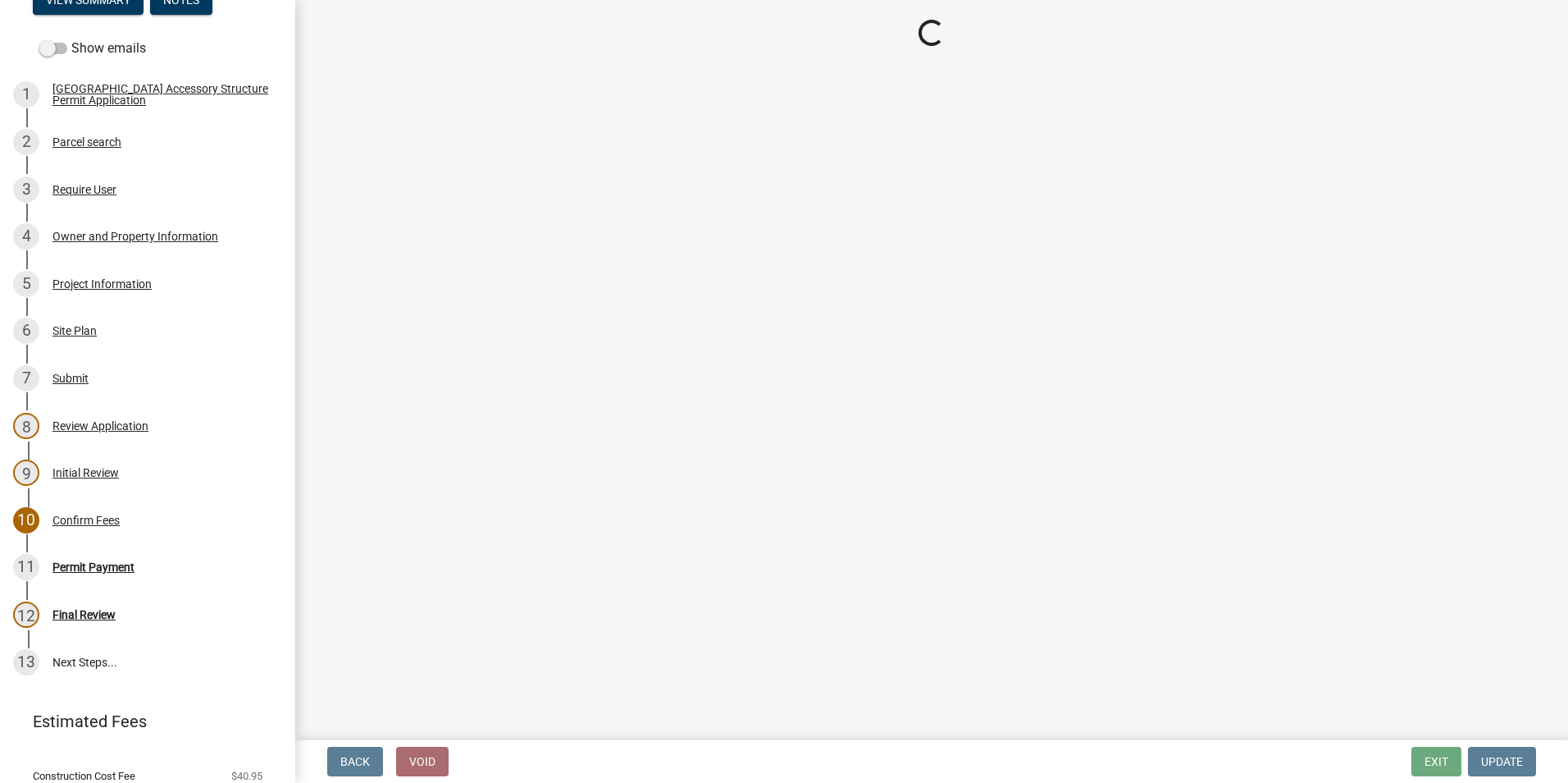
select select "3: 3"
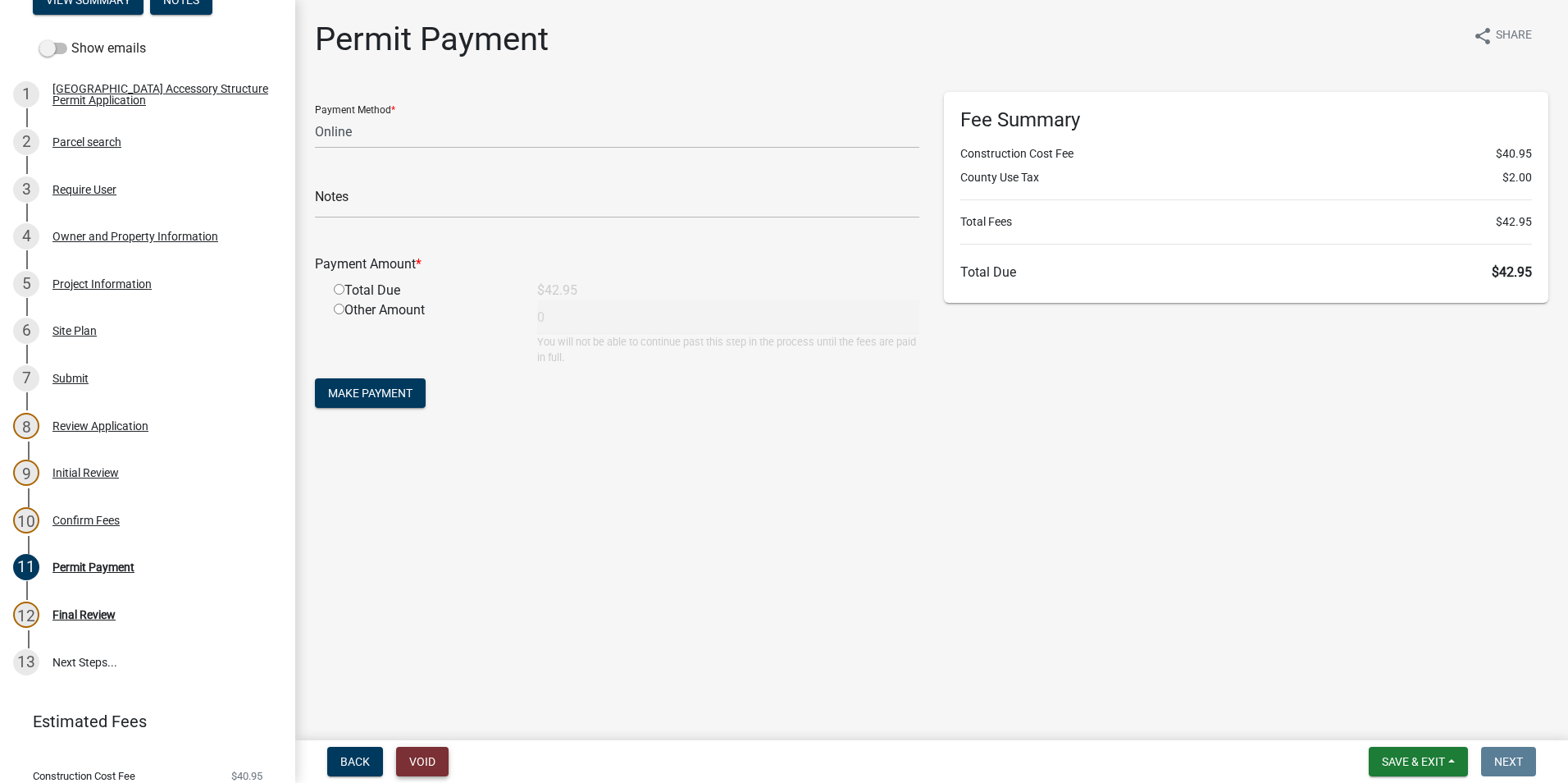
click at [426, 767] on button "Void" at bounding box center [421, 761] width 52 height 29
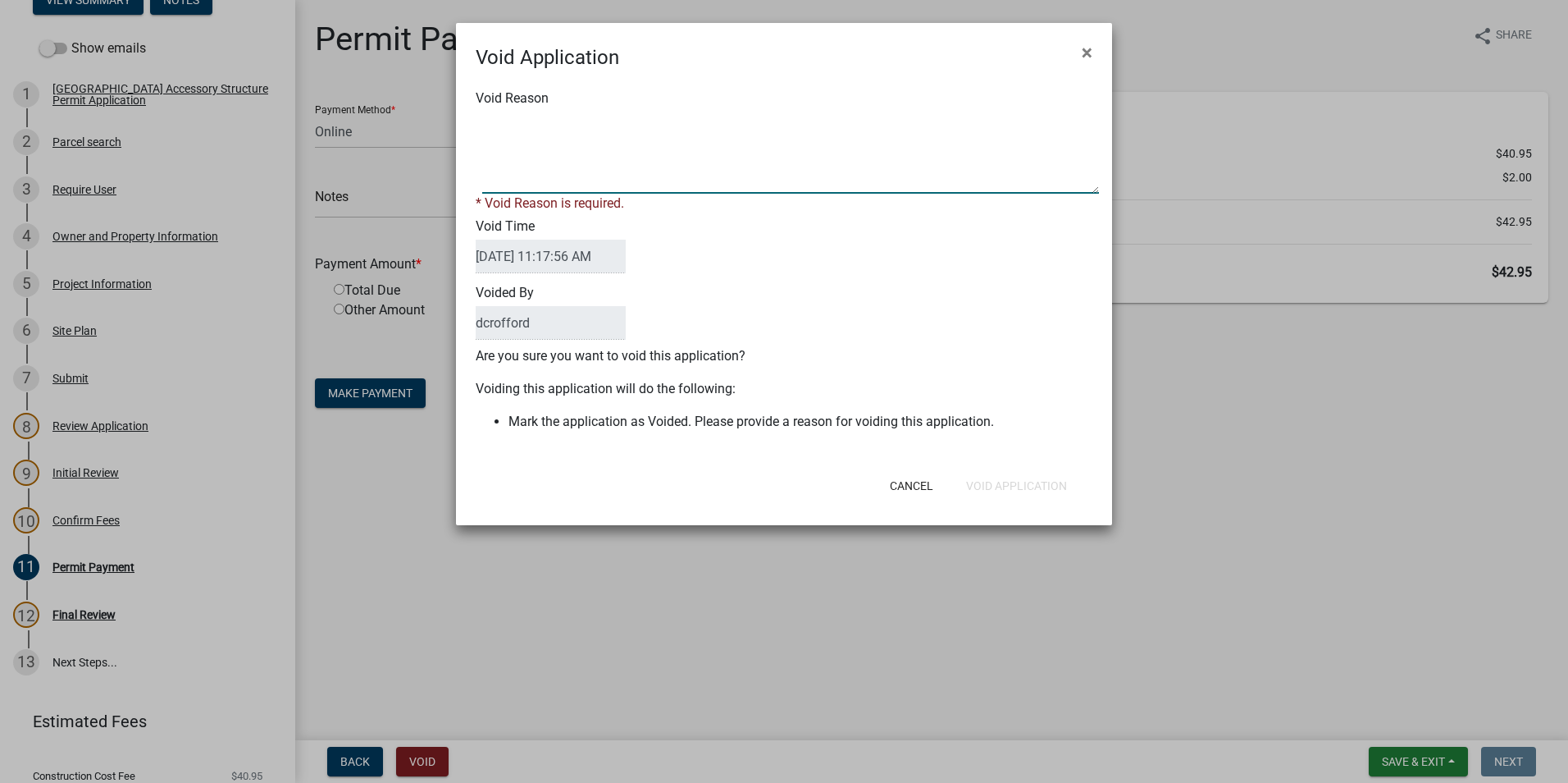
click at [542, 171] on textarea "Void Reason" at bounding box center [791, 152] width 616 height 82
type textarea "S"
type textarea "structure was under 100 Square feet. Does not need a permit"
click at [993, 489] on form "Void Application × Void Reason * Void Reason is required. Void Time [DATE] 11:1…" at bounding box center [784, 267] width 656 height 487
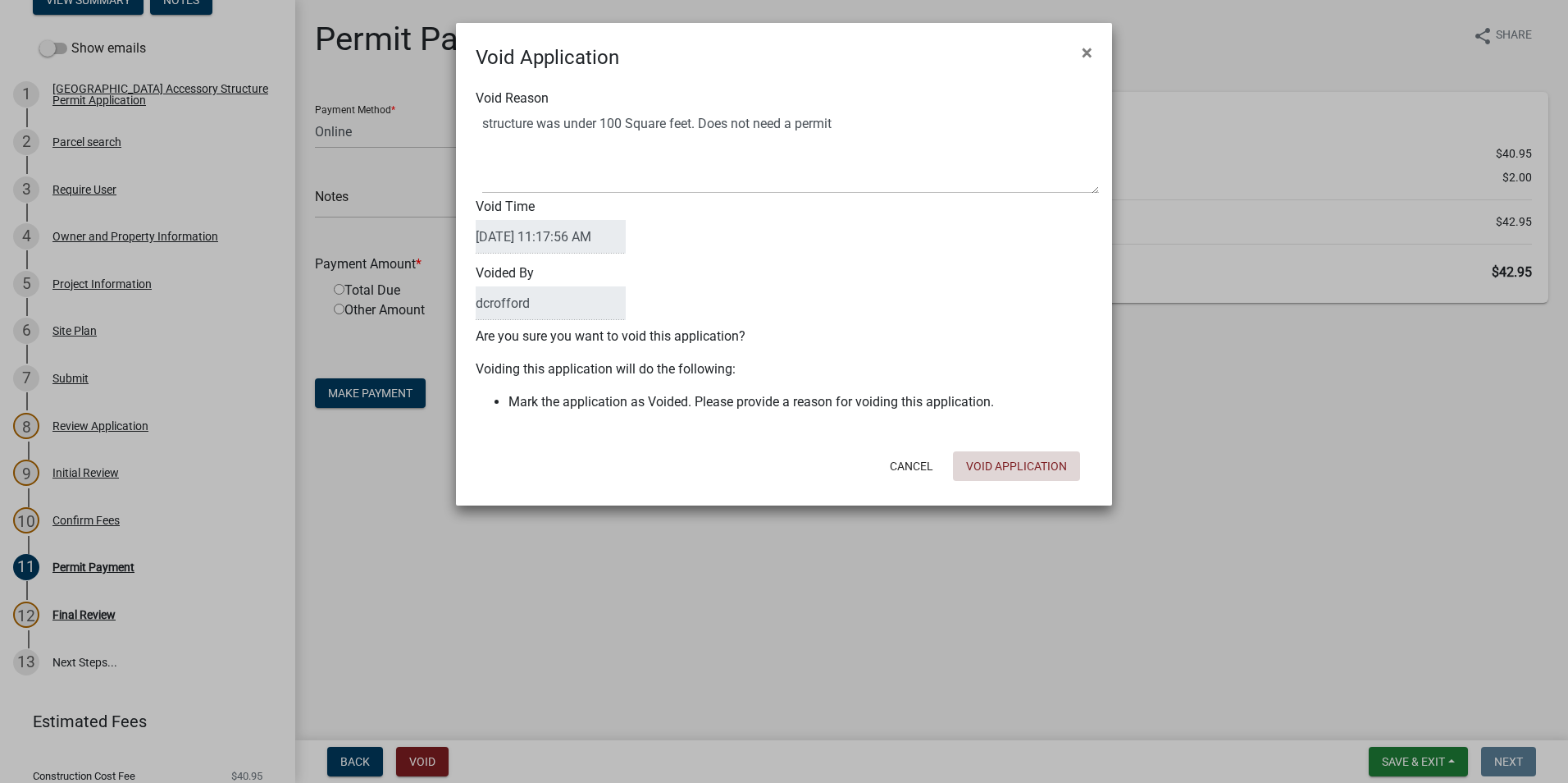
click at [1023, 465] on button "Void Application" at bounding box center [1016, 465] width 127 height 29
